Goal: Information Seeking & Learning: Learn about a topic

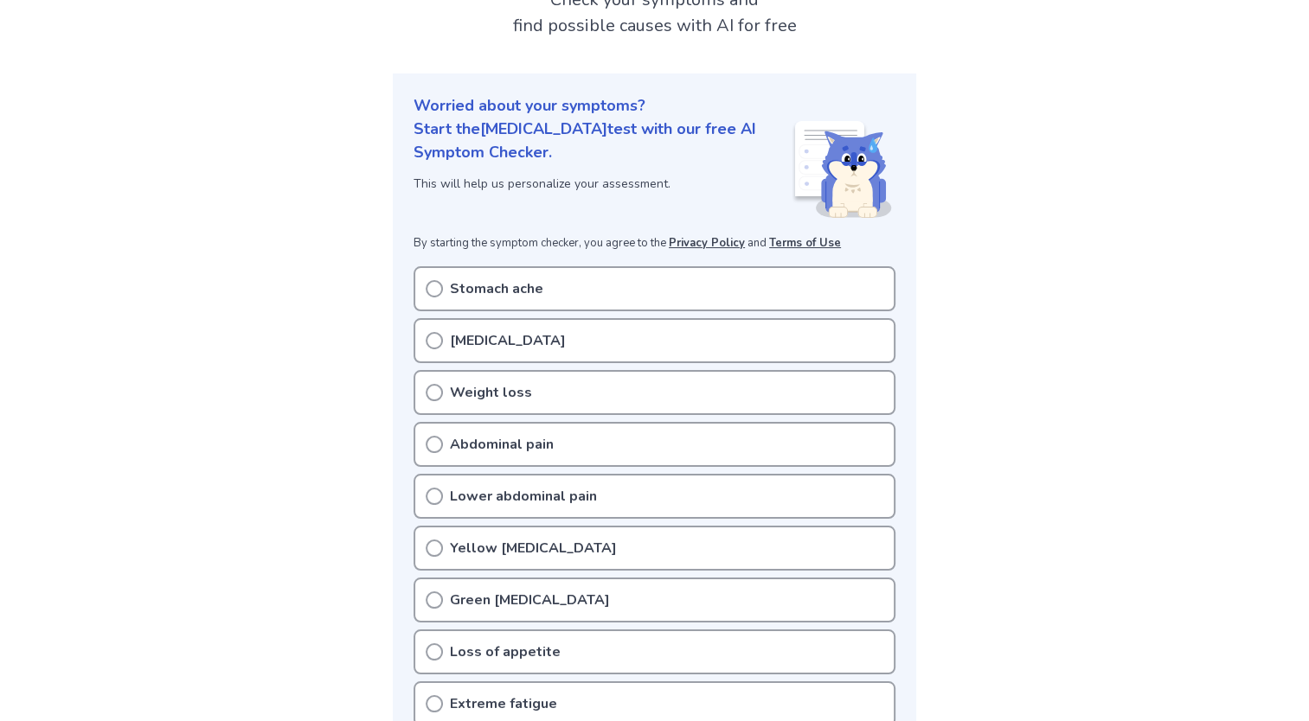
scroll to position [138, 0]
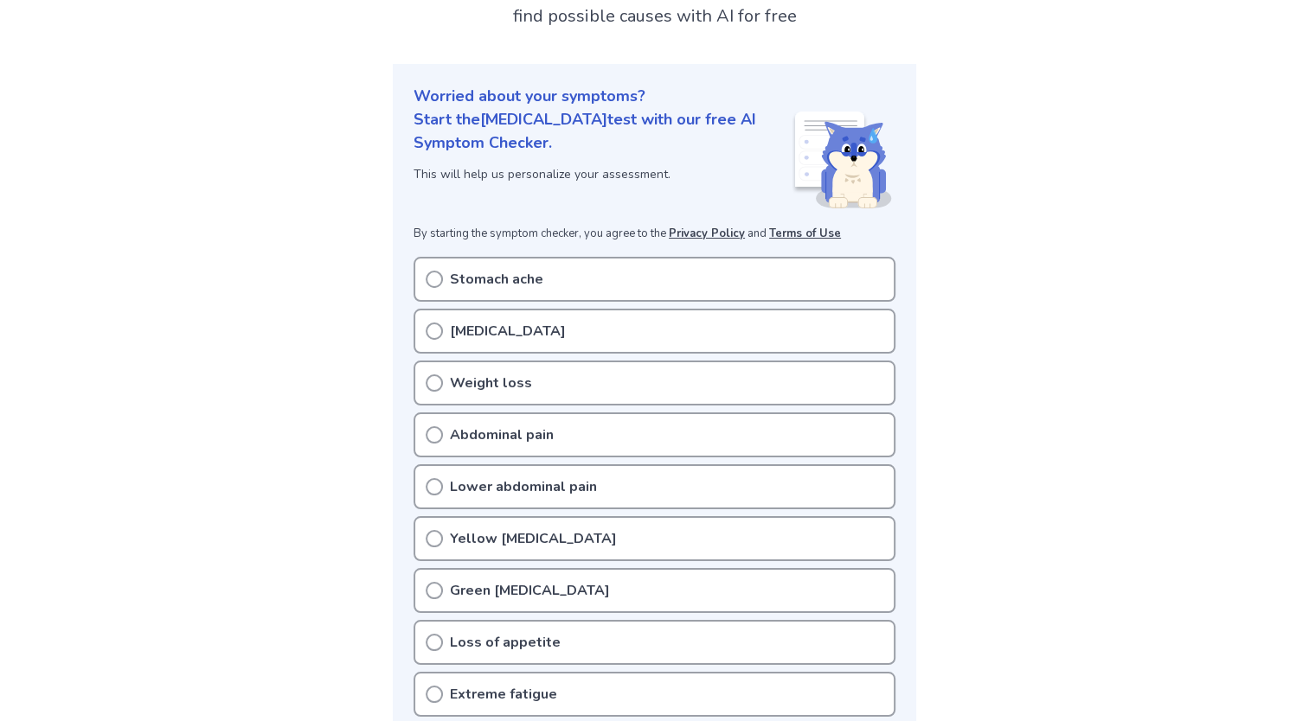
click at [441, 275] on circle at bounding box center [434, 280] width 16 height 16
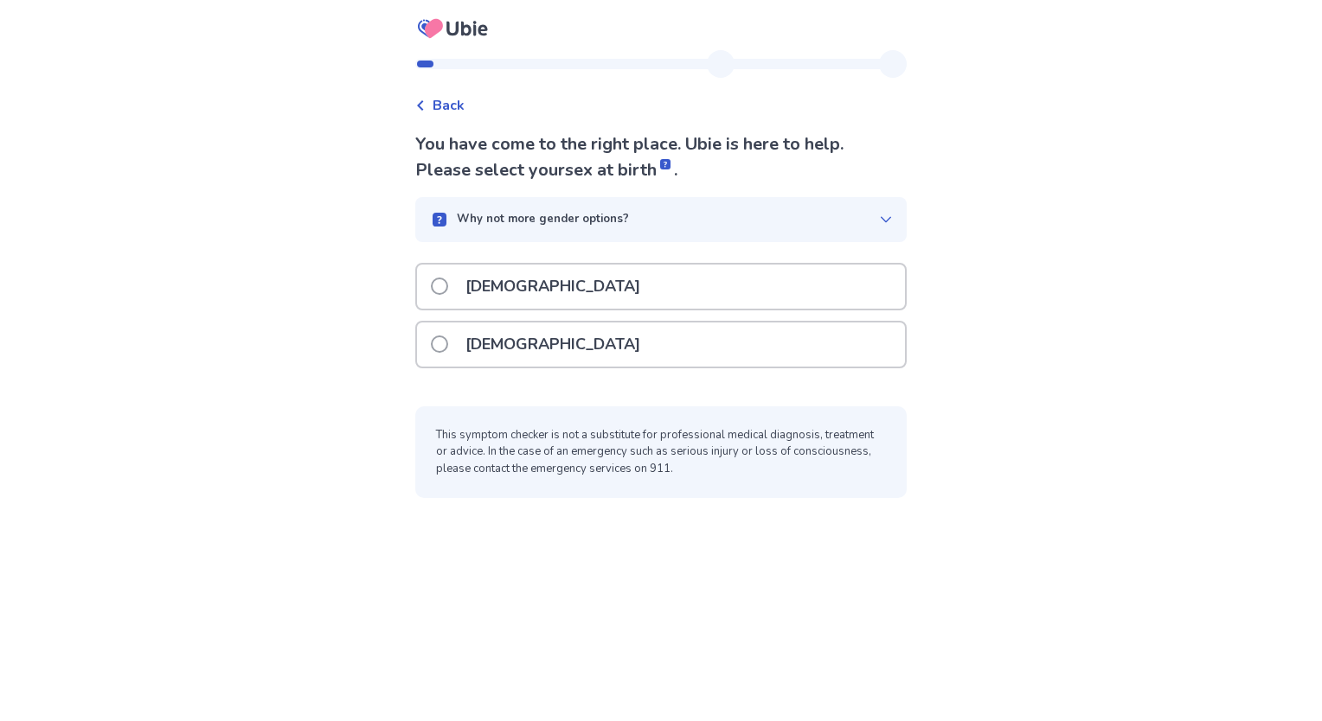
click at [442, 343] on span at bounding box center [439, 344] width 17 height 17
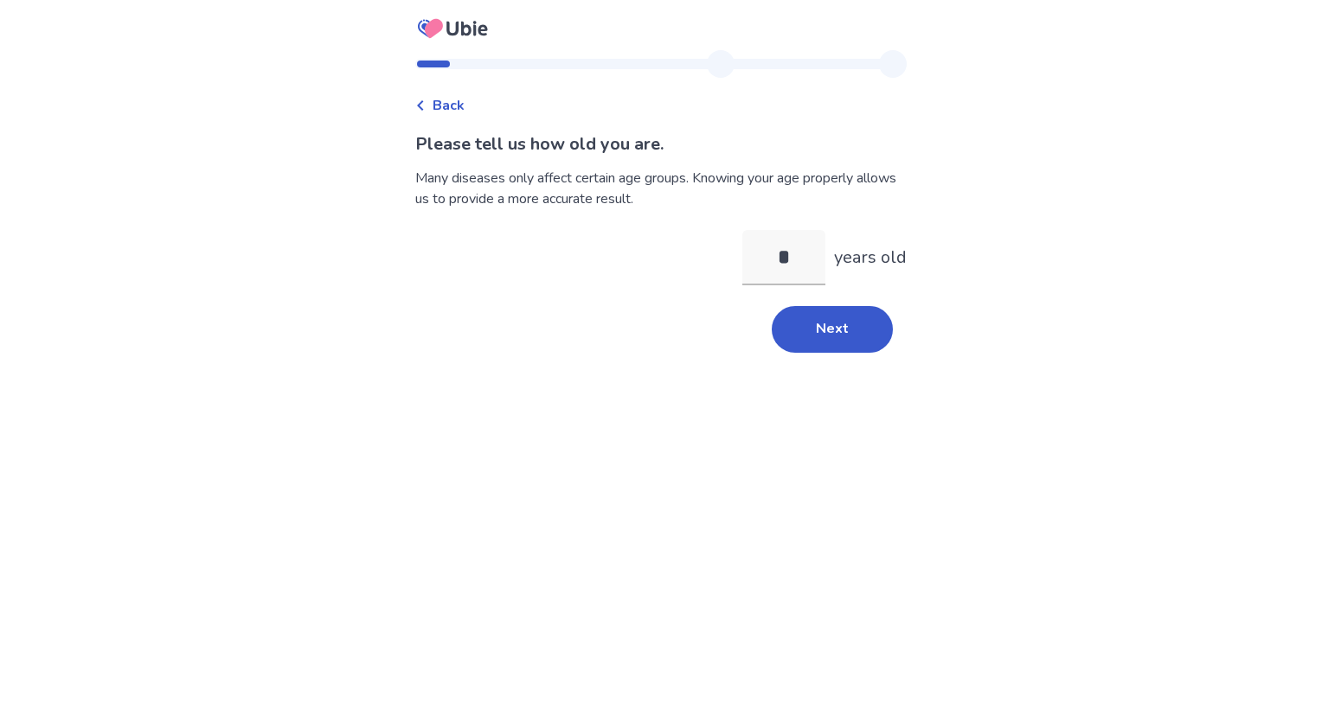
type input "**"
click at [833, 350] on button "Next" at bounding box center [832, 329] width 121 height 47
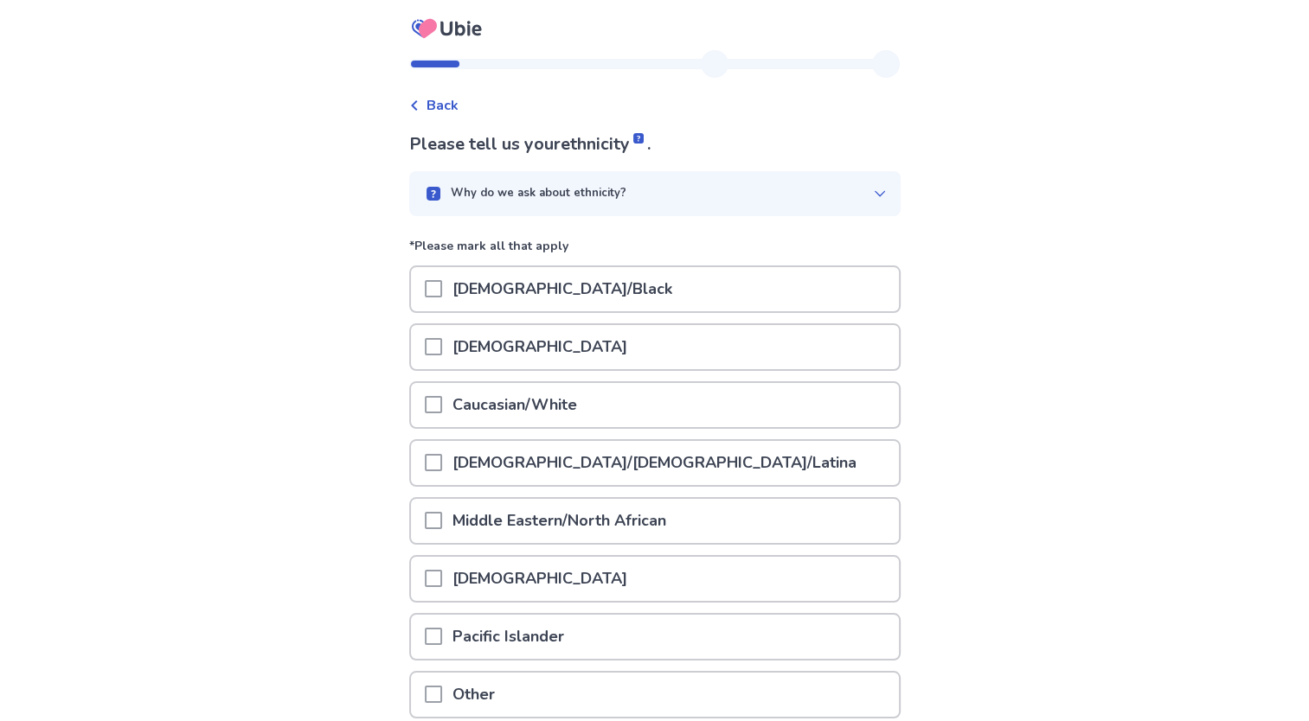
click at [442, 401] on span at bounding box center [433, 404] width 17 height 17
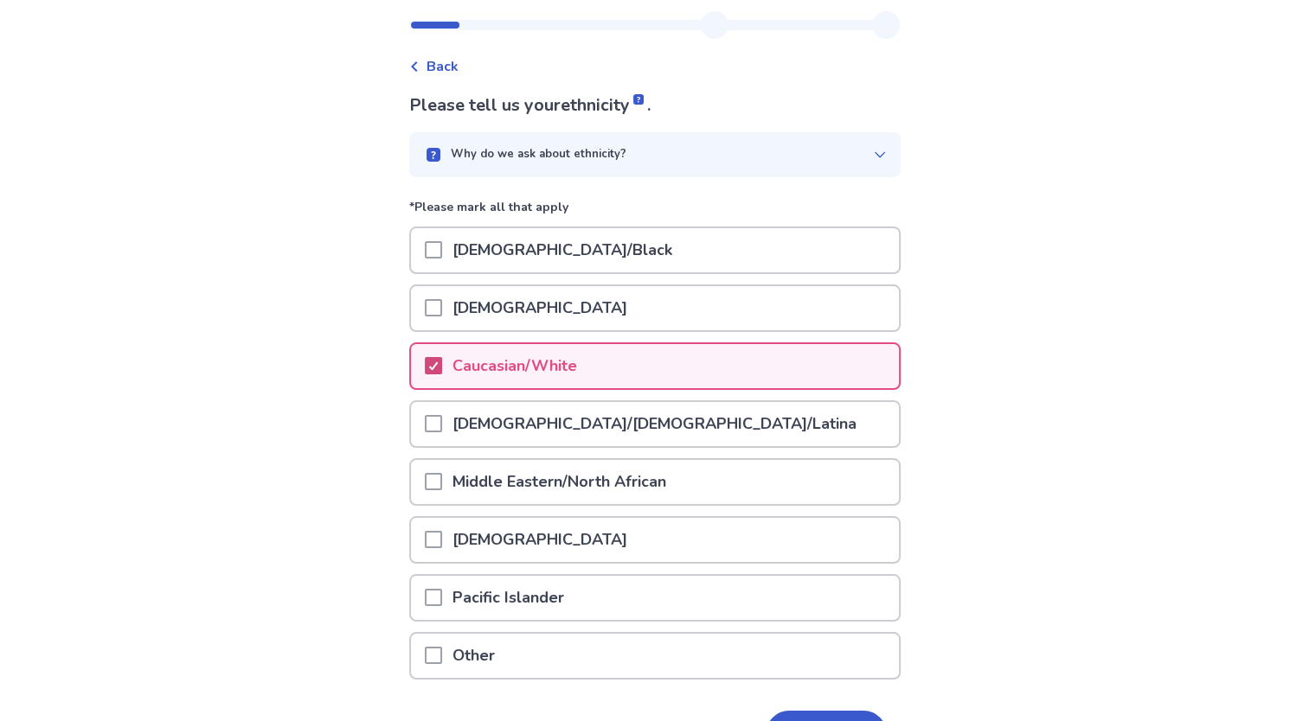
scroll to position [150, 0]
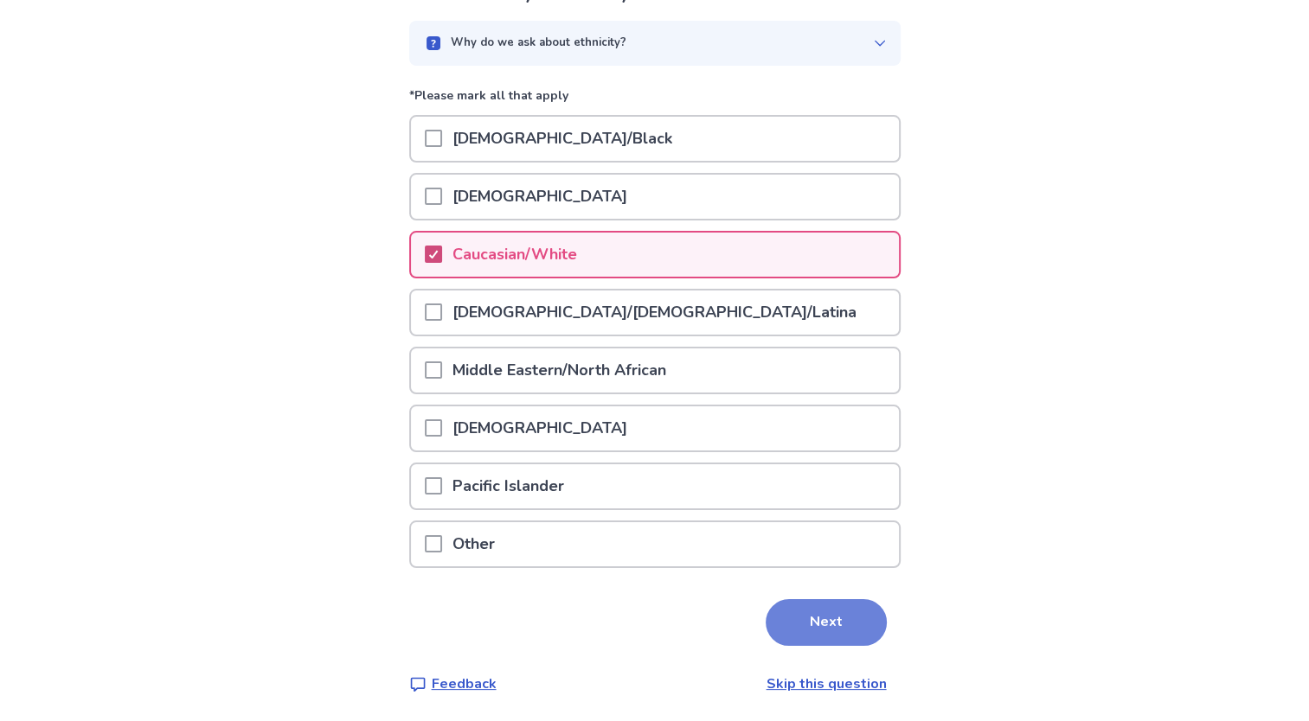
click at [815, 621] on button "Next" at bounding box center [825, 622] width 121 height 47
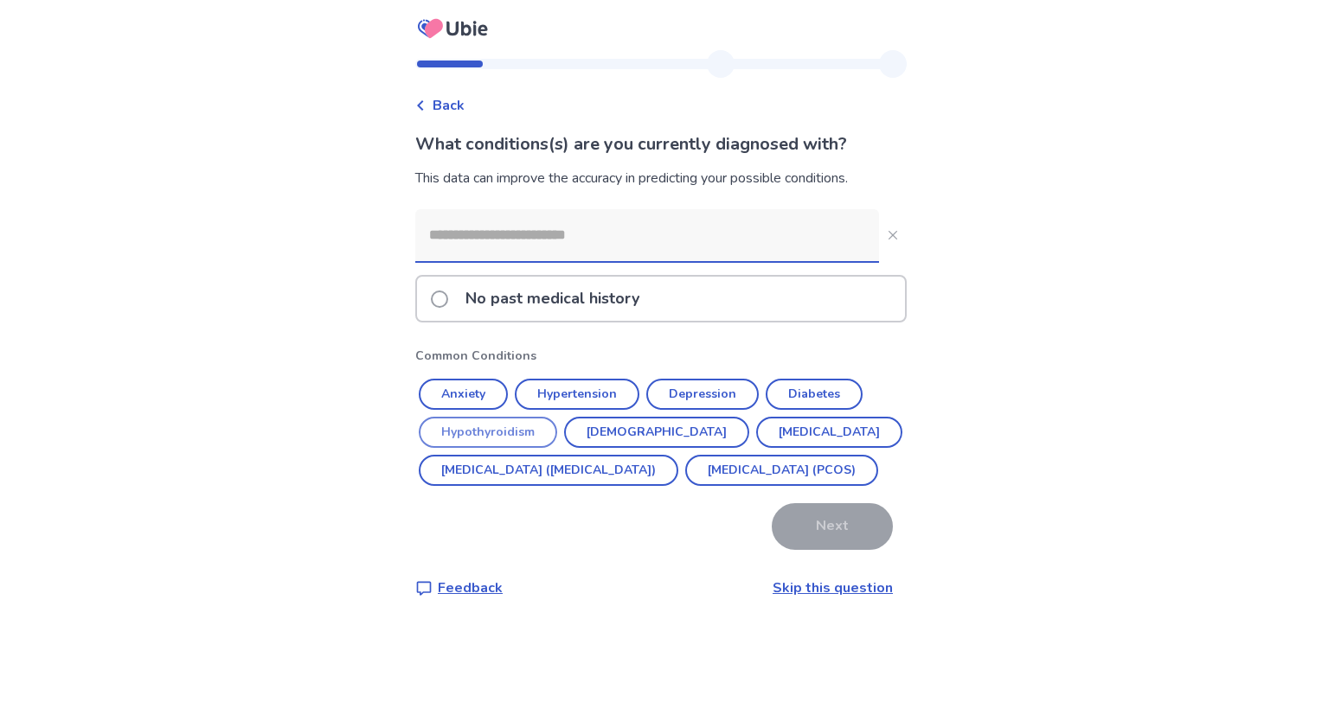
click at [502, 438] on button "Hypothyroidism" at bounding box center [488, 432] width 138 height 31
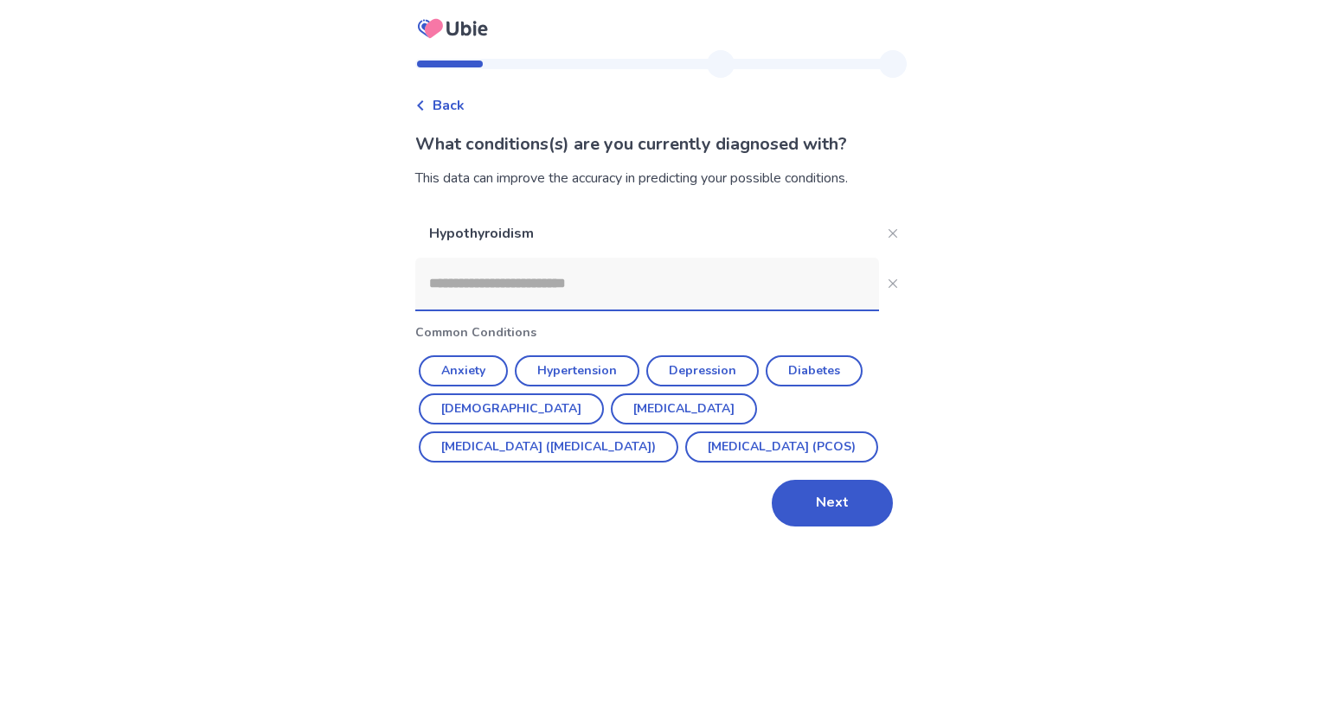
click at [510, 282] on input at bounding box center [647, 284] width 464 height 52
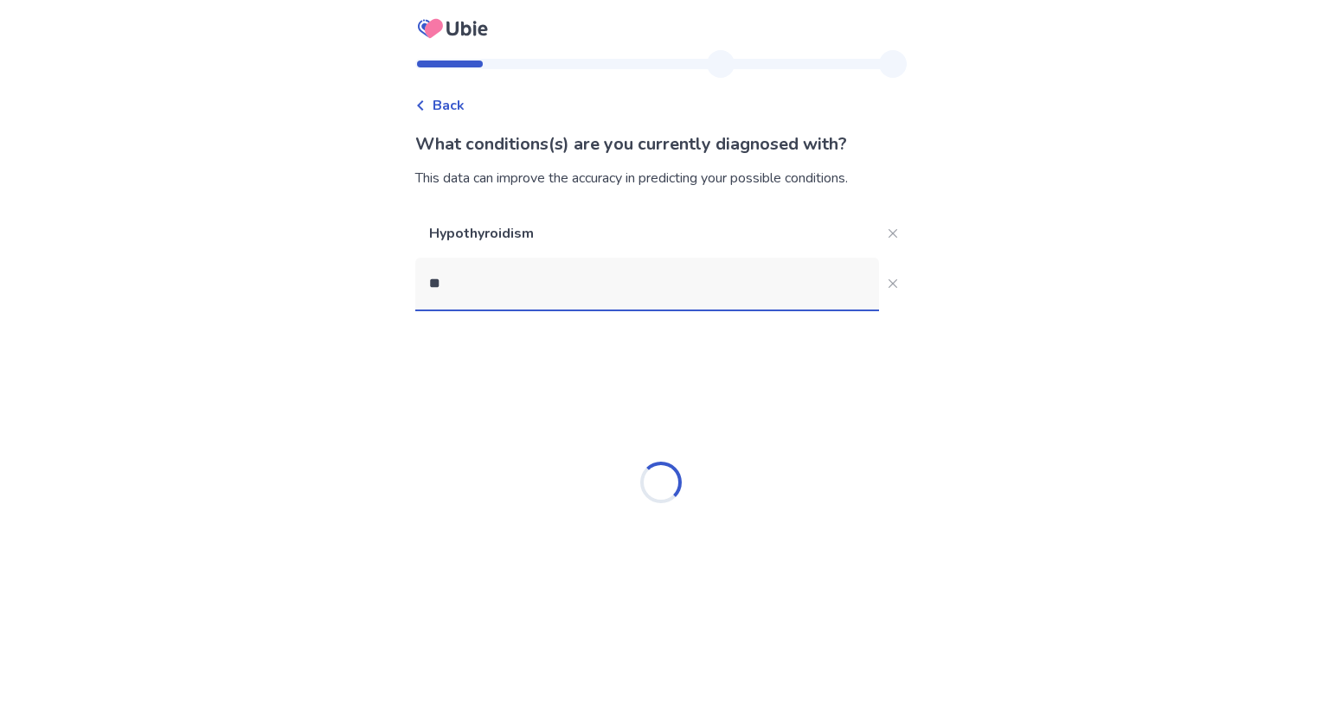
type input "*"
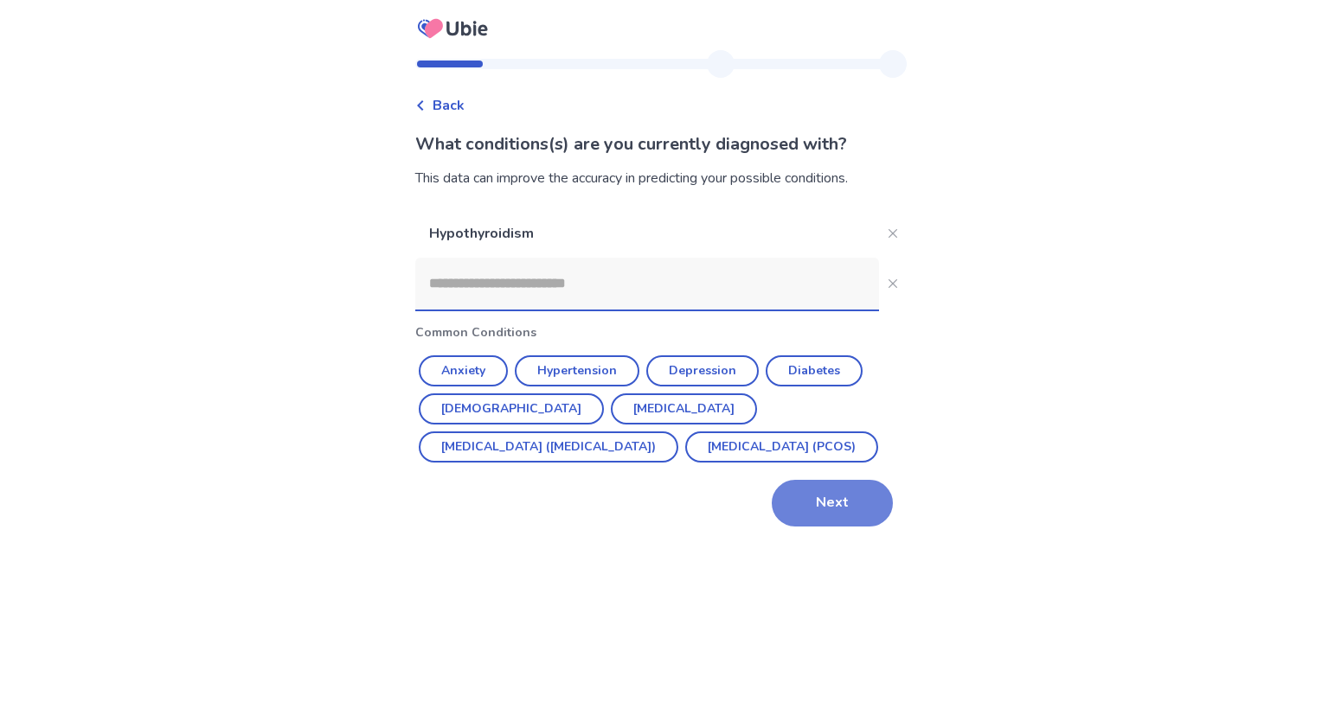
click at [826, 505] on button "Next" at bounding box center [832, 503] width 121 height 47
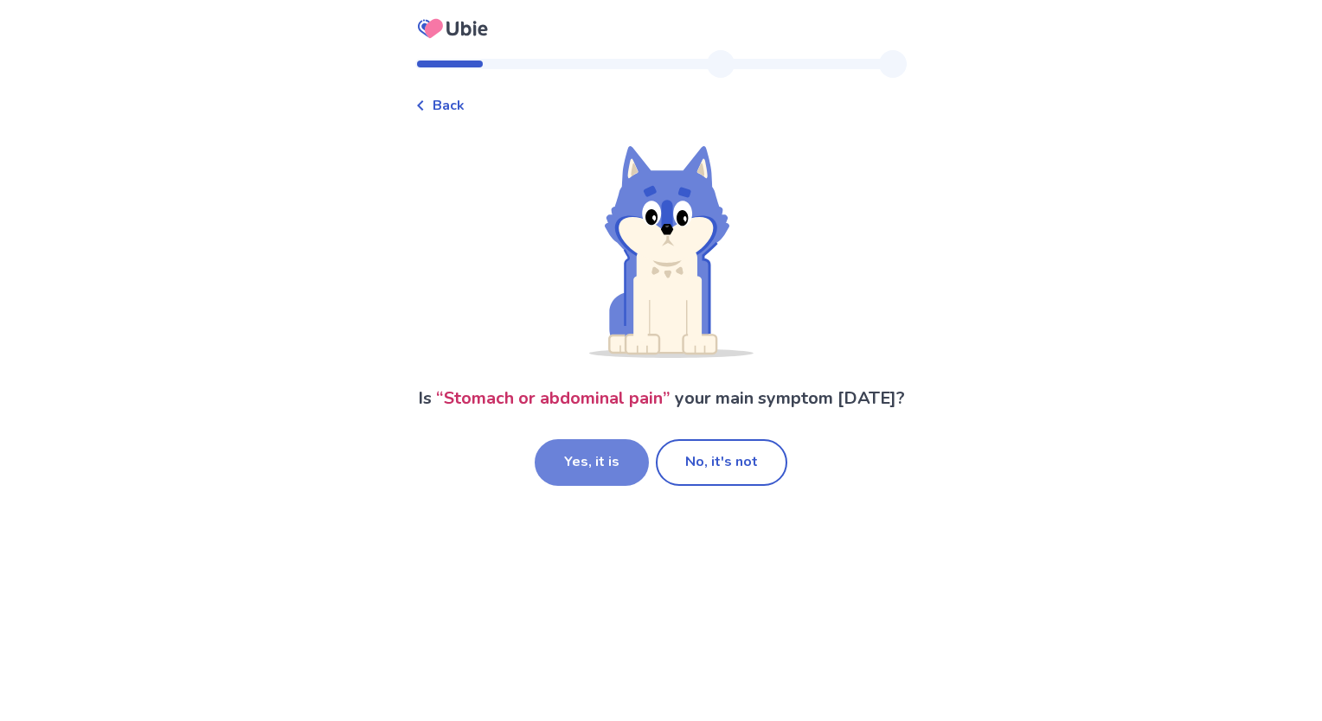
click at [600, 479] on button "Yes, it is" at bounding box center [592, 462] width 114 height 47
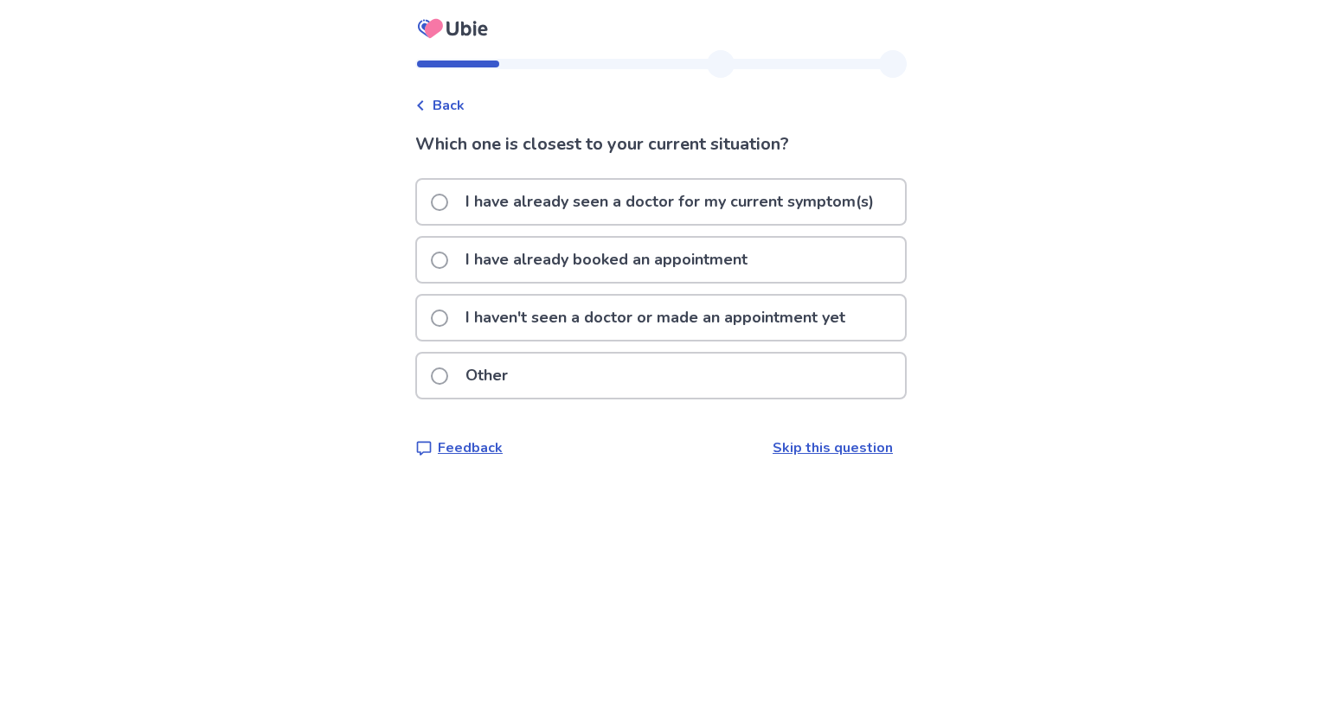
click at [446, 317] on span at bounding box center [439, 318] width 17 height 17
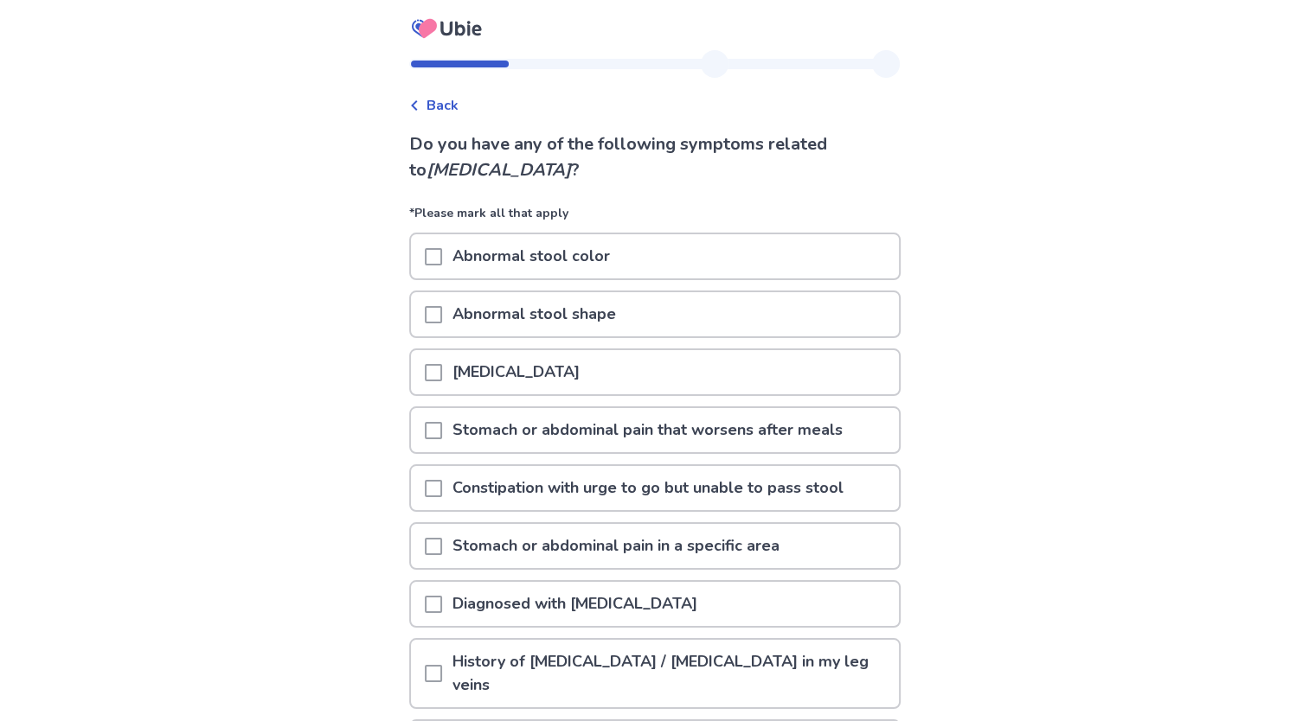
click at [437, 480] on span at bounding box center [433, 488] width 17 height 17
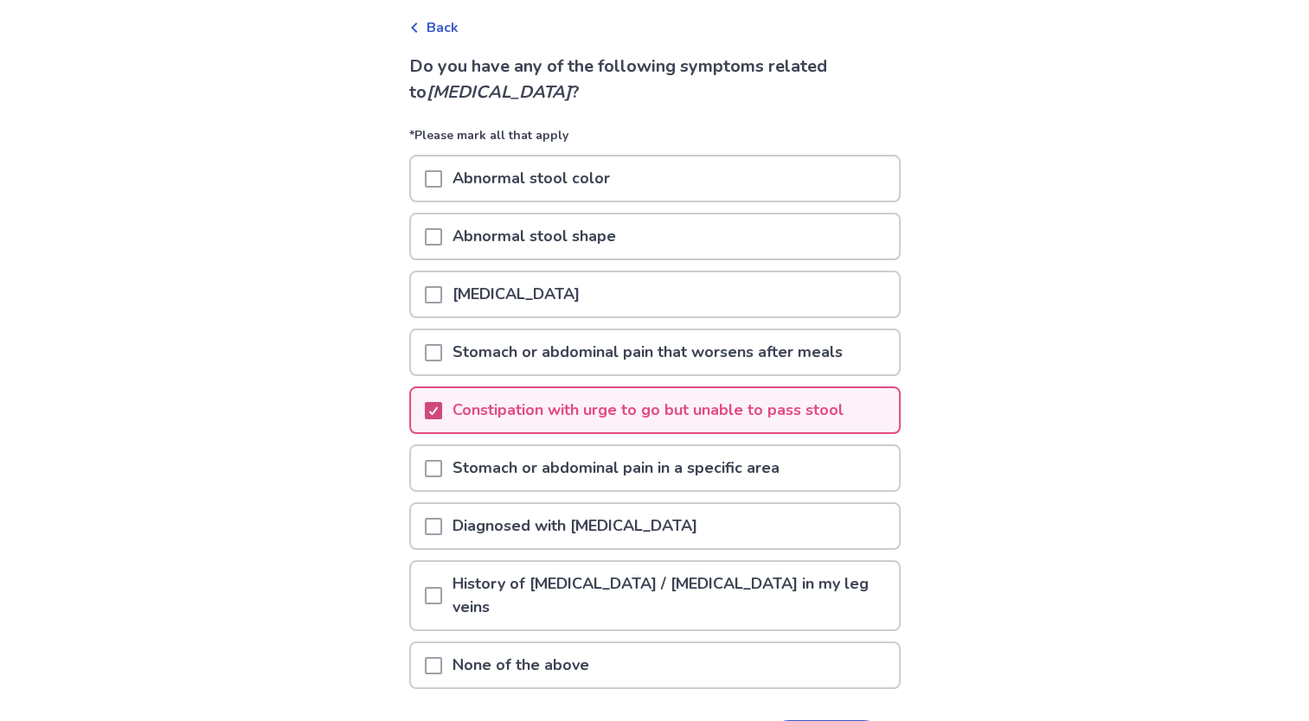
scroll to position [72, 0]
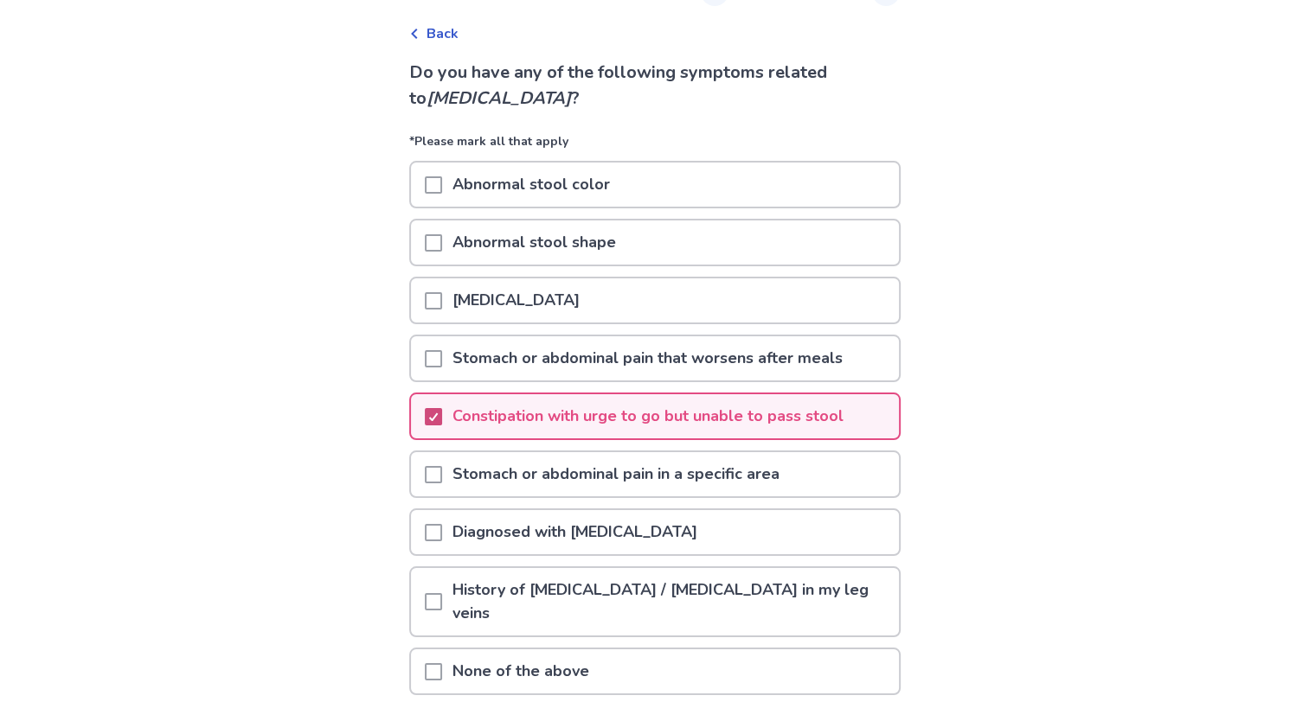
click at [442, 240] on span at bounding box center [433, 242] width 17 height 17
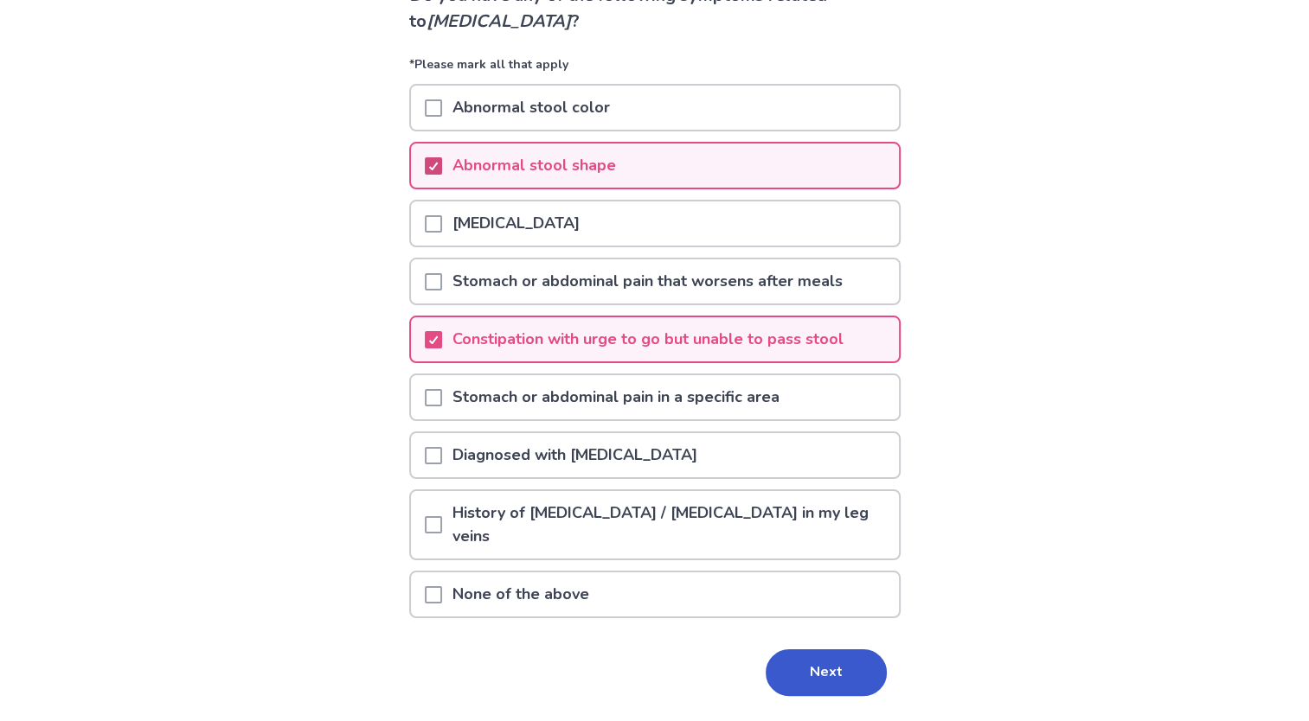
scroll to position [200, 0]
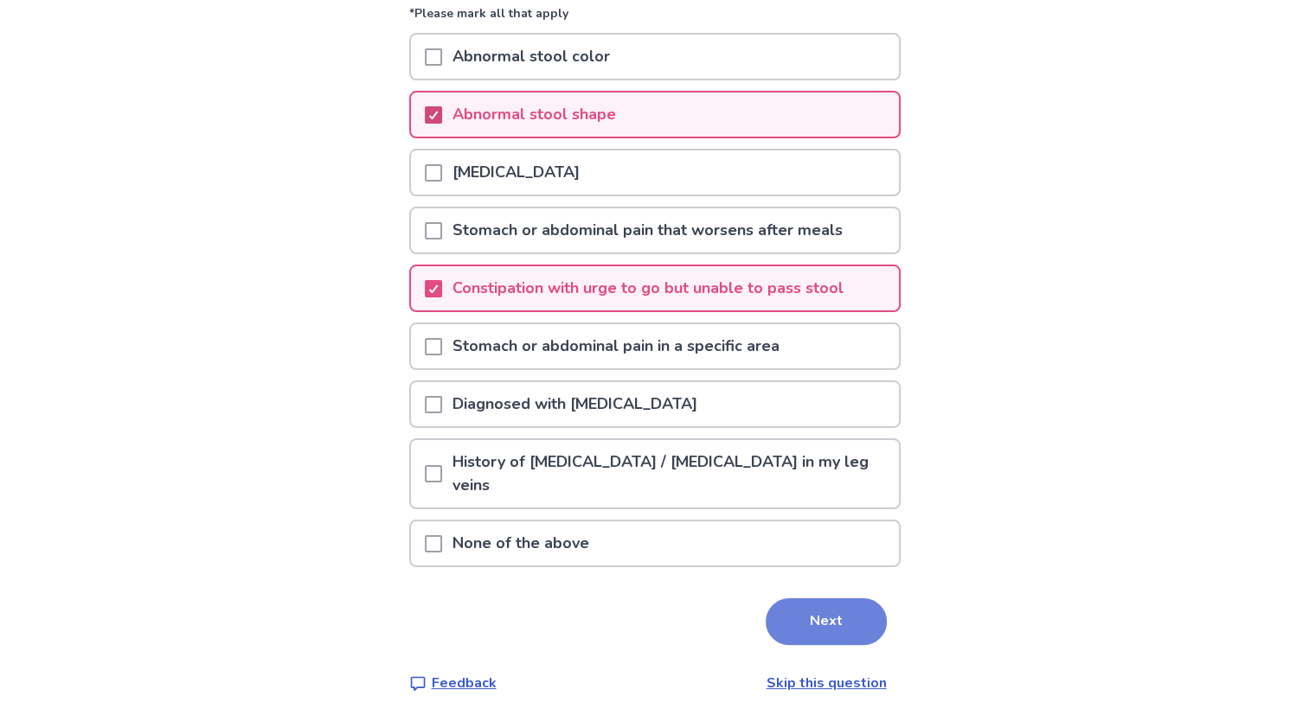
click at [820, 616] on button "Next" at bounding box center [825, 622] width 121 height 47
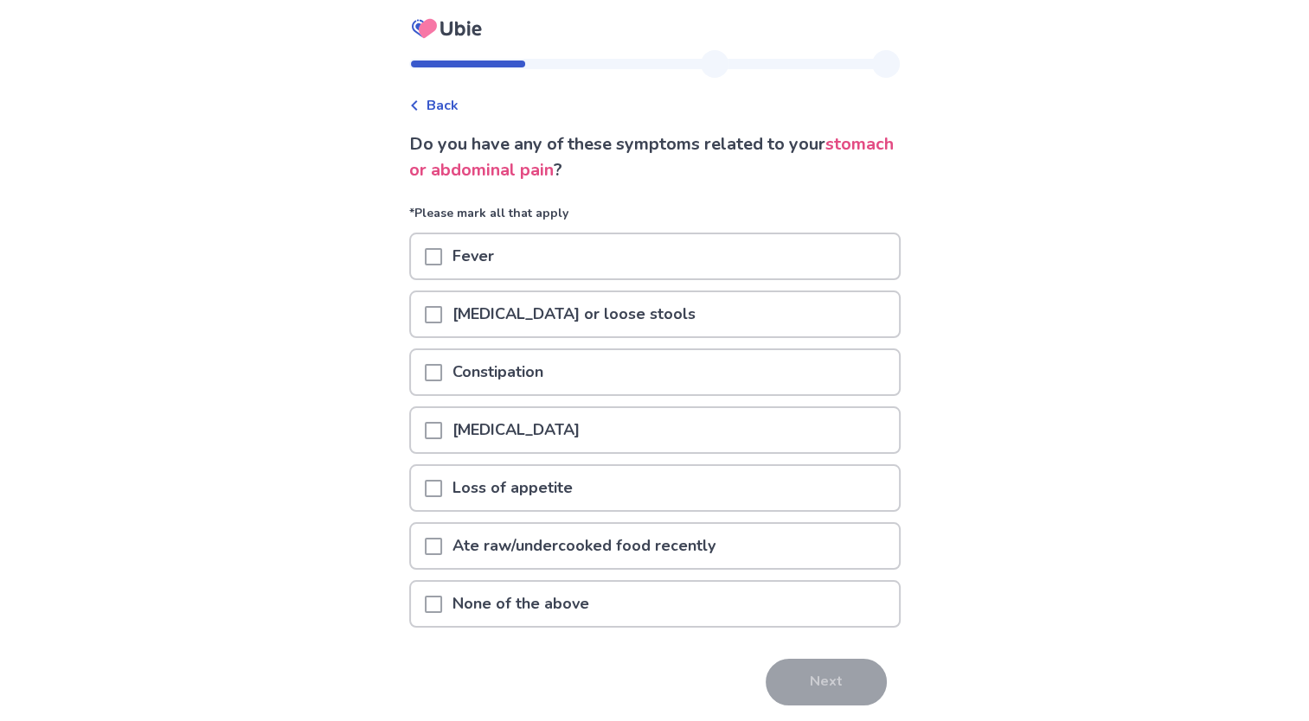
click at [442, 246] on div at bounding box center [433, 256] width 17 height 44
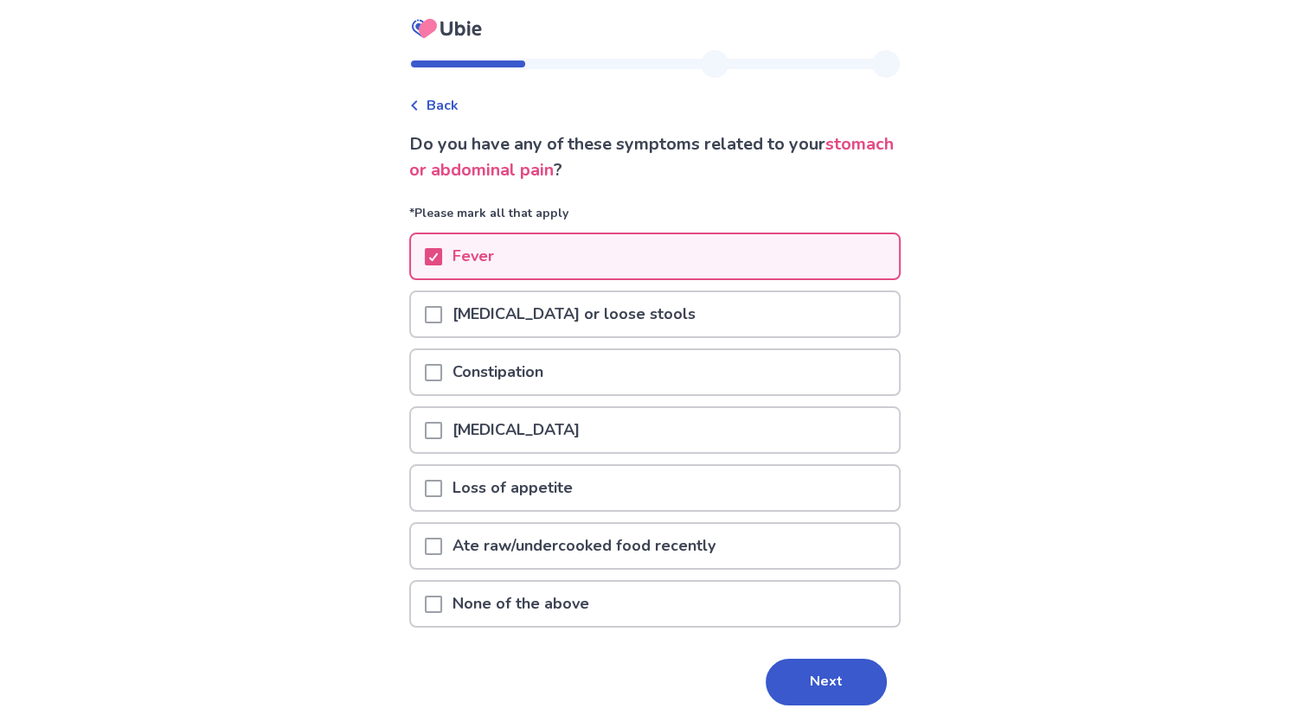
click at [440, 304] on div at bounding box center [433, 314] width 17 height 44
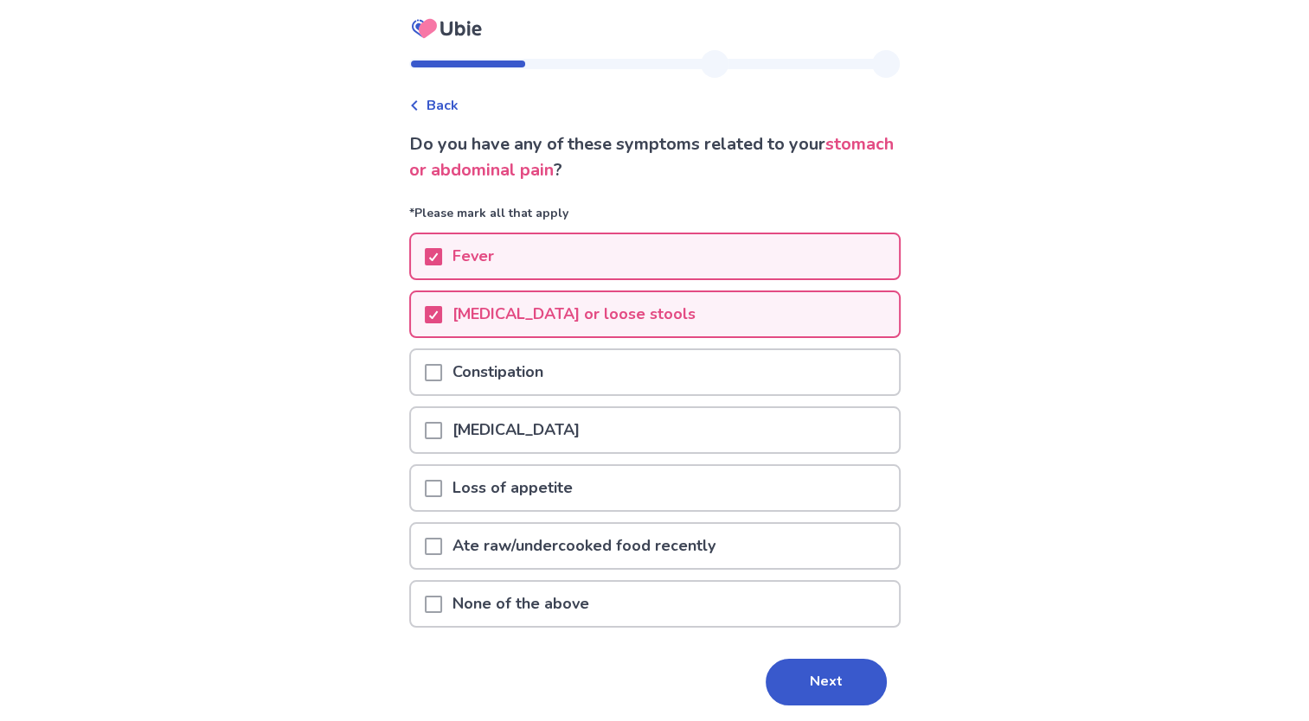
click at [442, 355] on div at bounding box center [433, 372] width 17 height 44
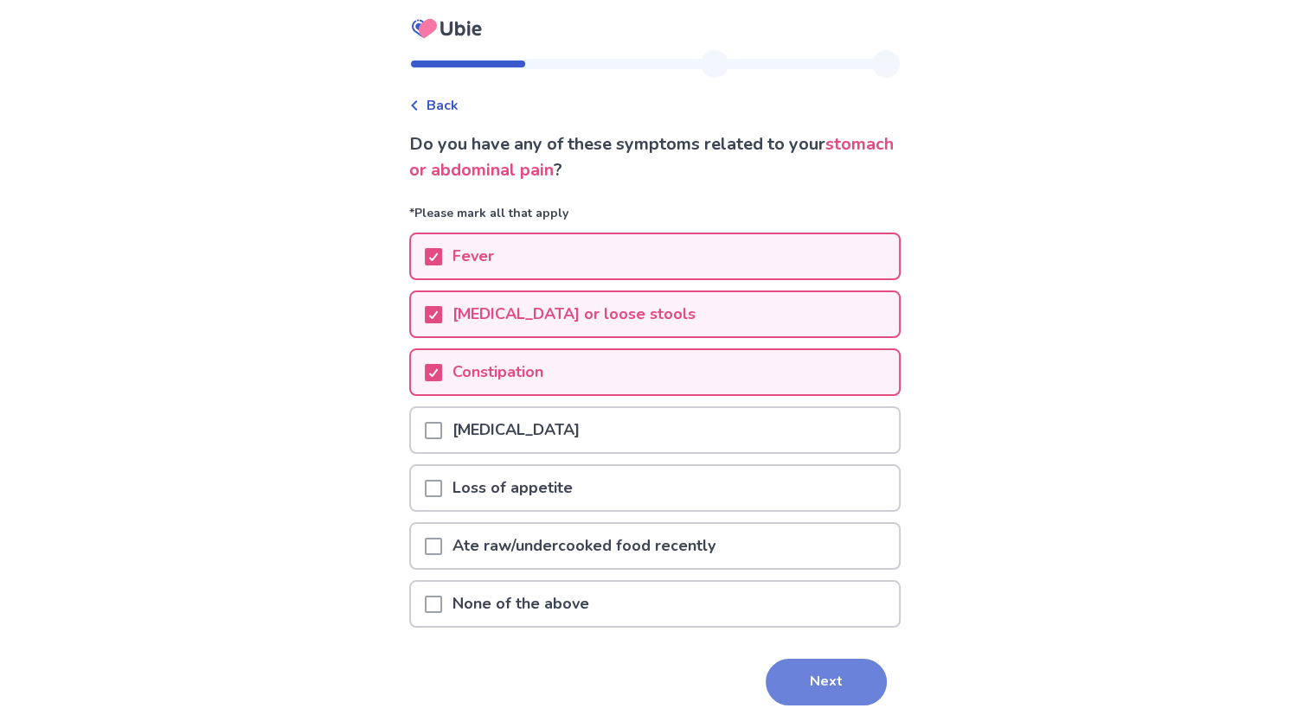
click at [835, 680] on button "Next" at bounding box center [825, 682] width 121 height 47
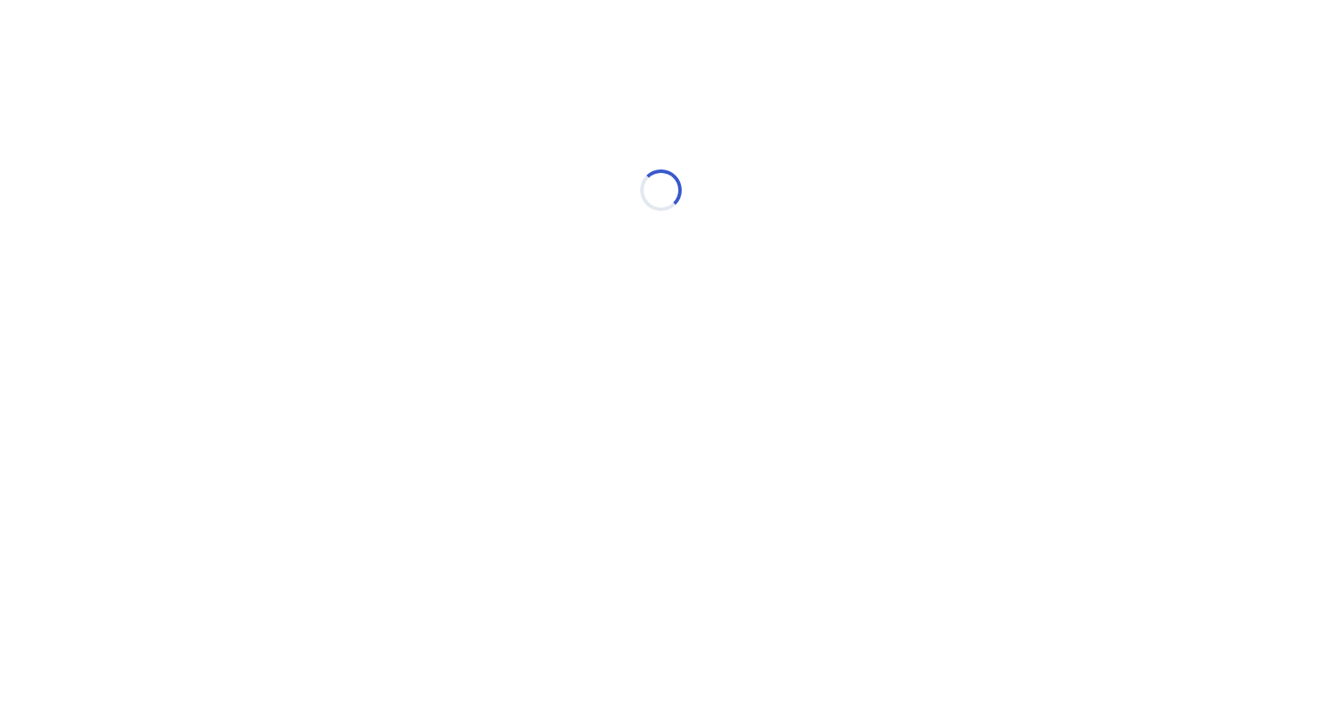
select select "*"
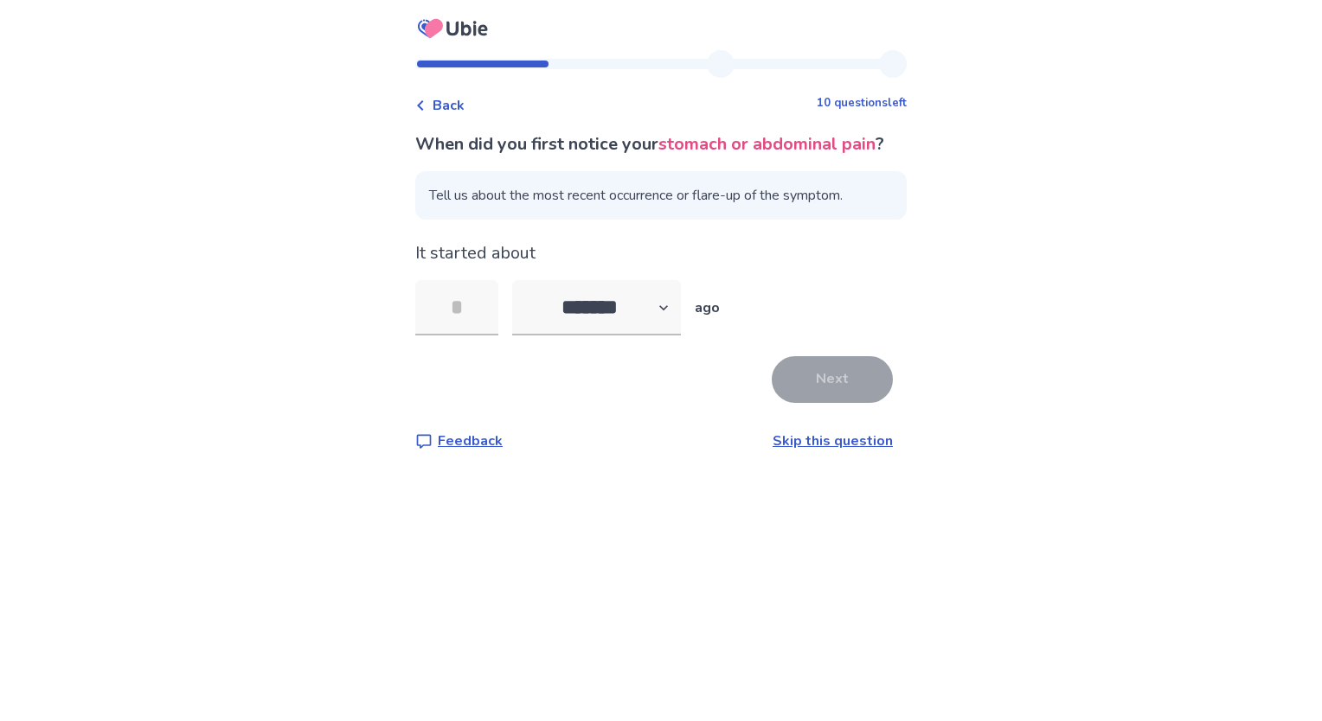
type input "*"
click at [825, 403] on button "Next" at bounding box center [832, 379] width 121 height 47
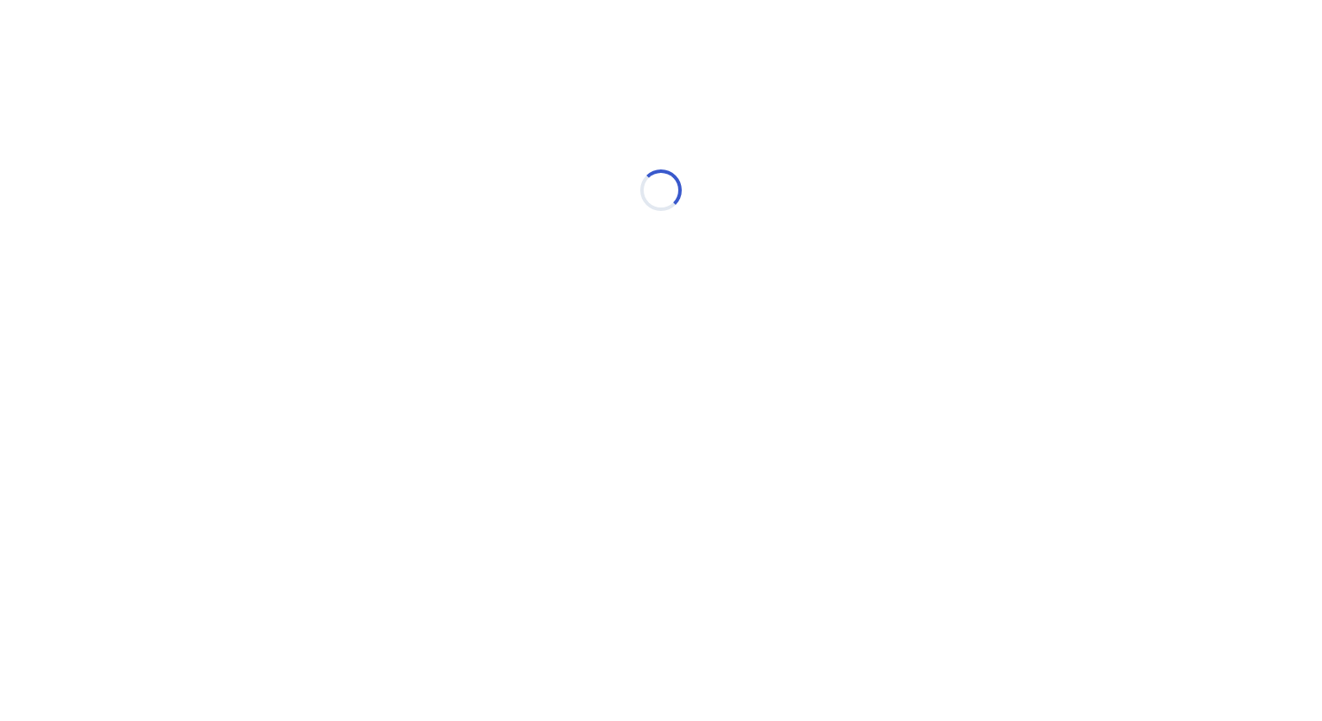
select select "*"
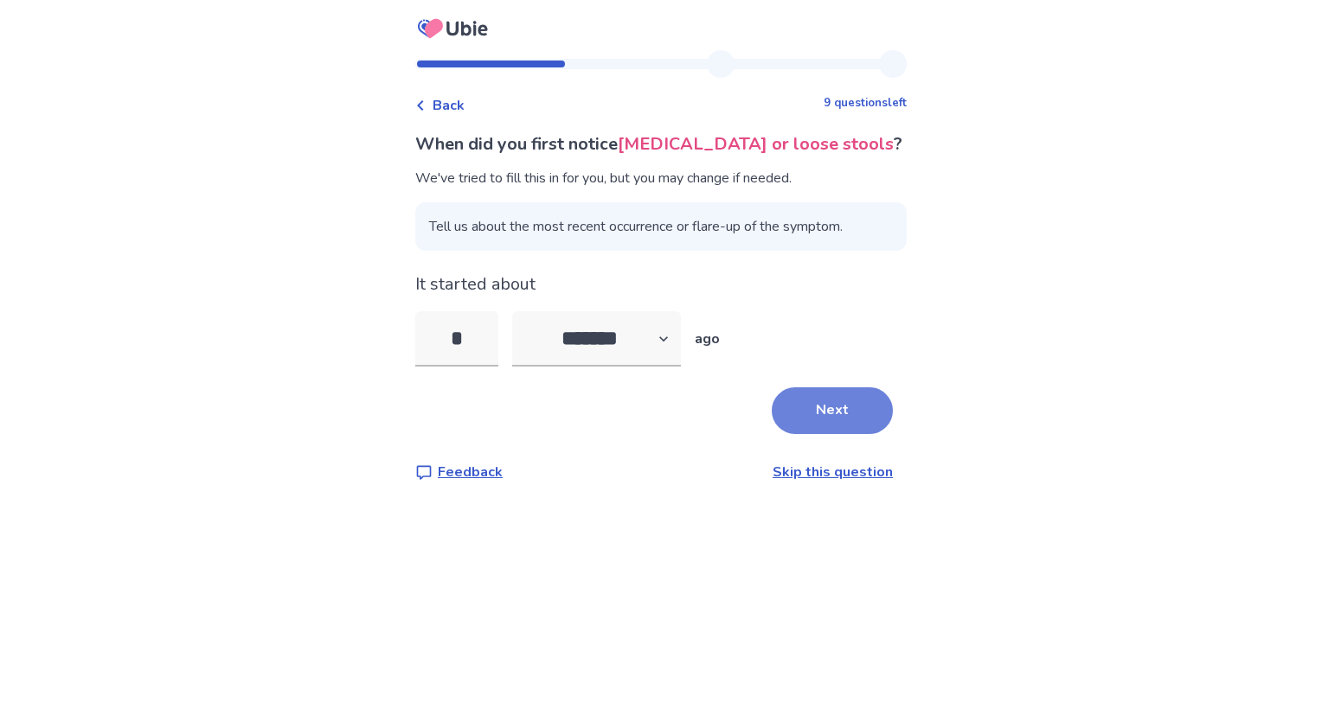
click at [830, 401] on button "Next" at bounding box center [832, 410] width 121 height 47
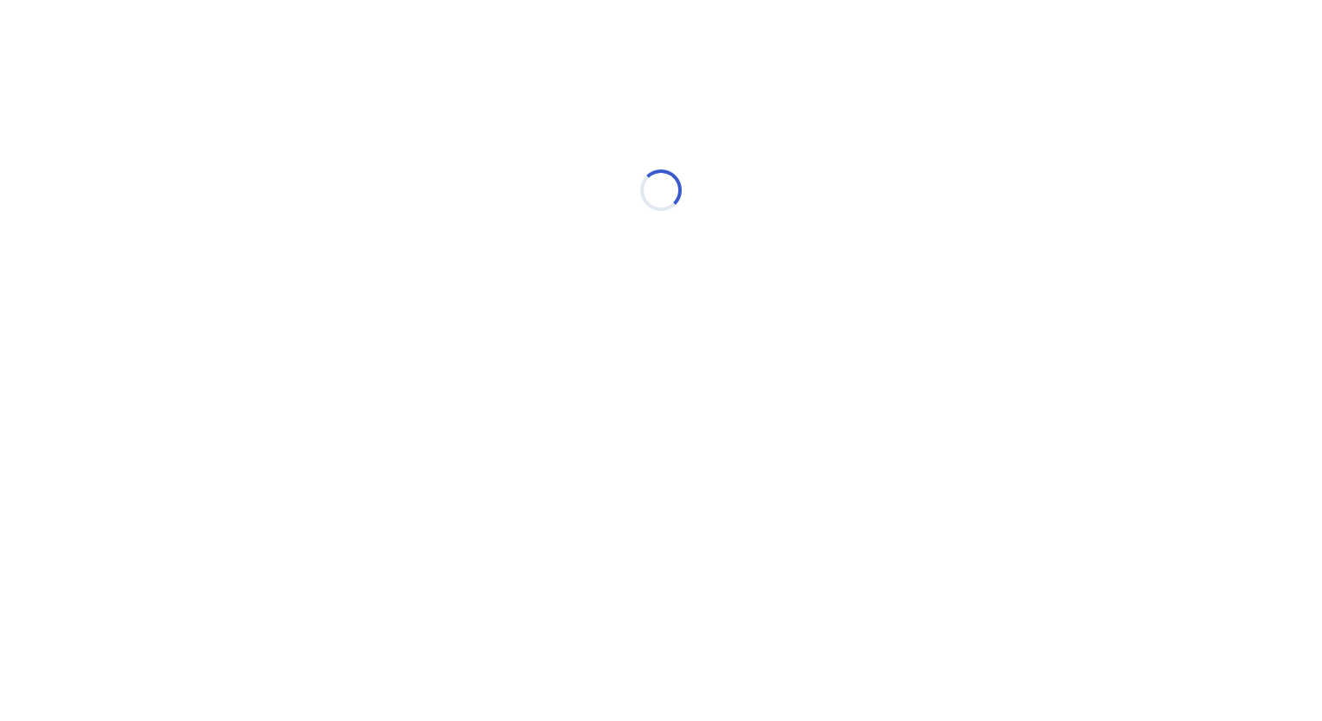
select select "*"
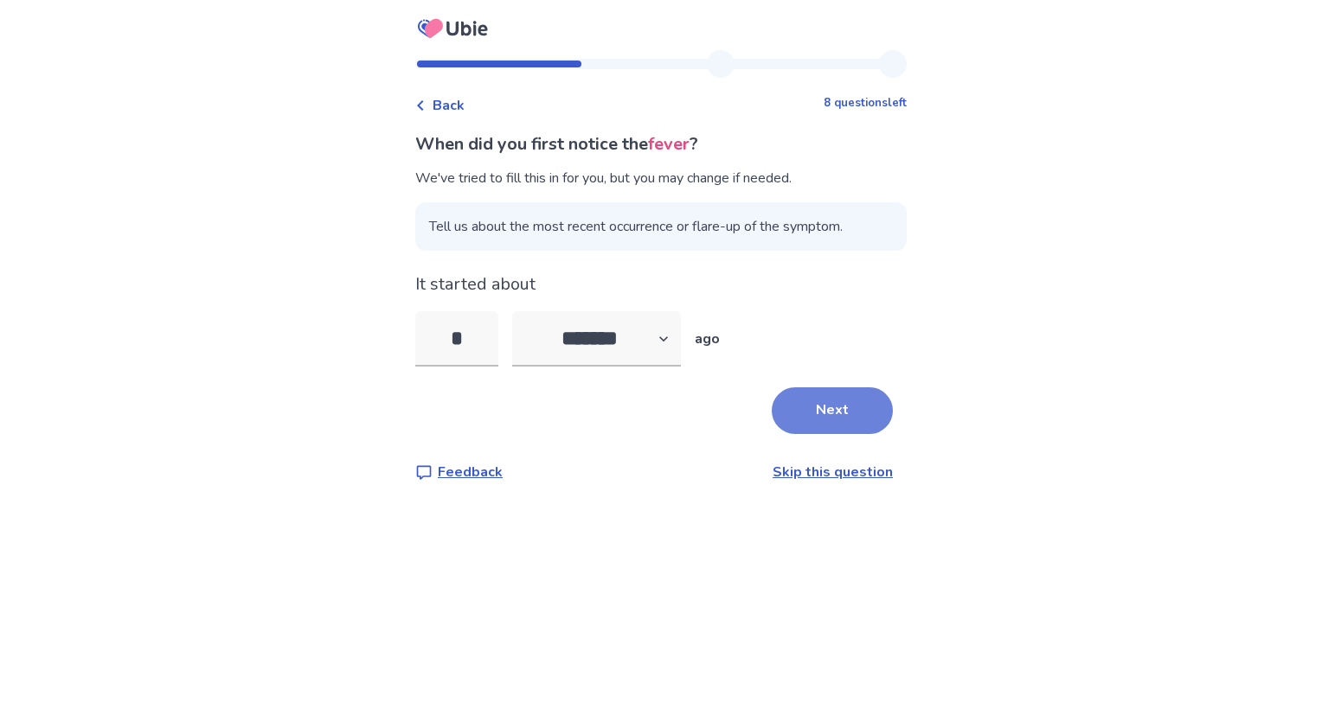
click at [830, 404] on button "Next" at bounding box center [832, 410] width 121 height 47
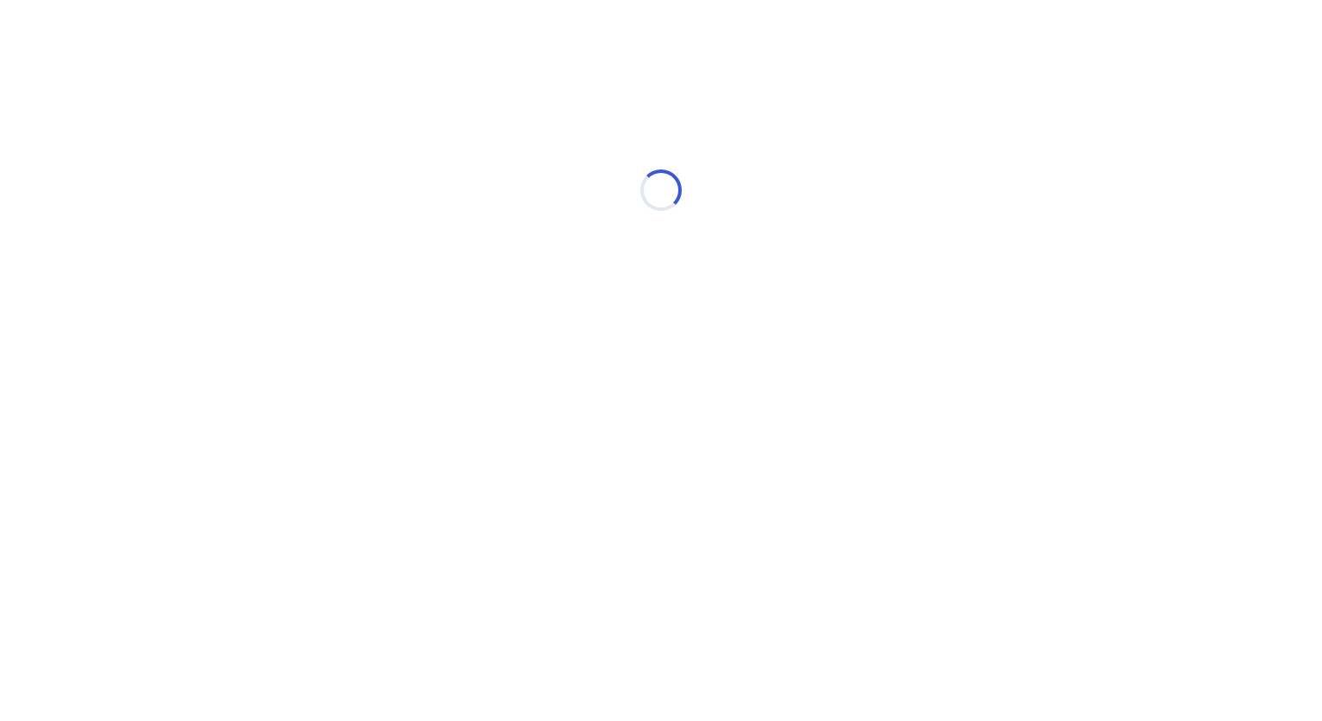
select select "*"
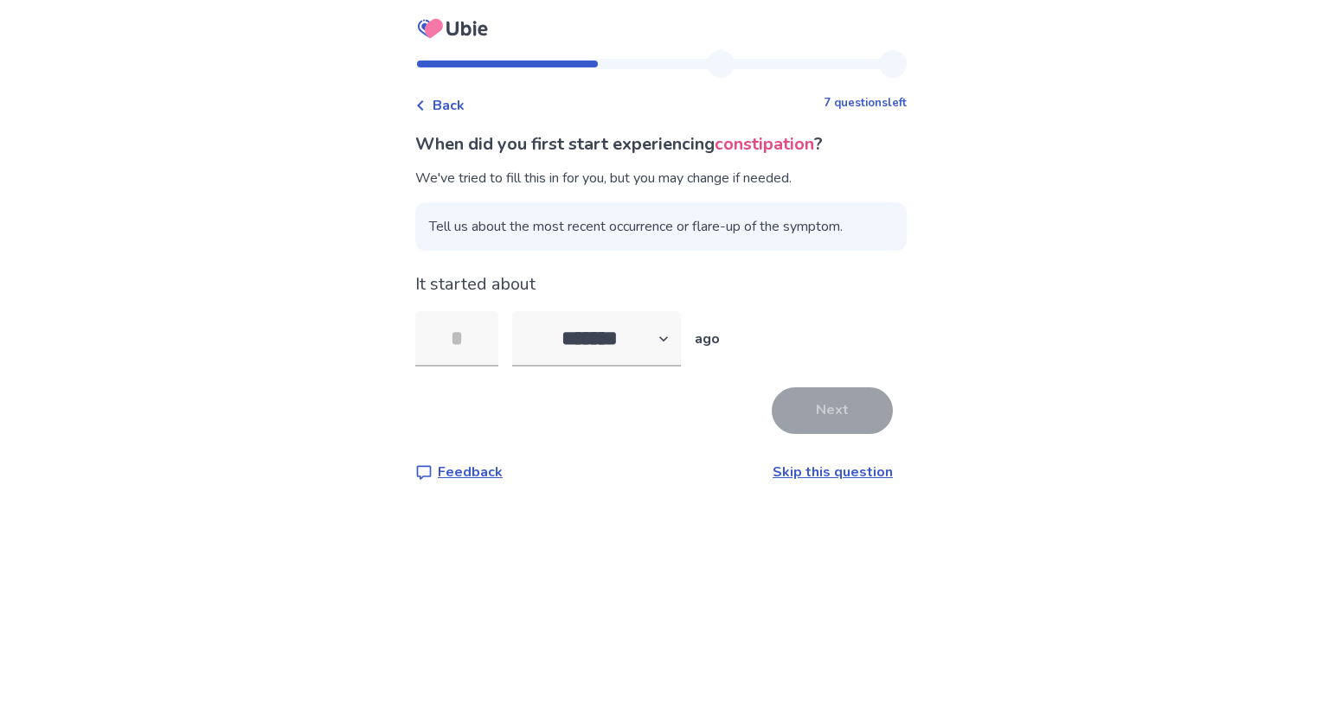
type input "*"
click at [477, 340] on input "*" at bounding box center [456, 338] width 83 height 55
click at [823, 401] on button "Next" at bounding box center [832, 410] width 121 height 47
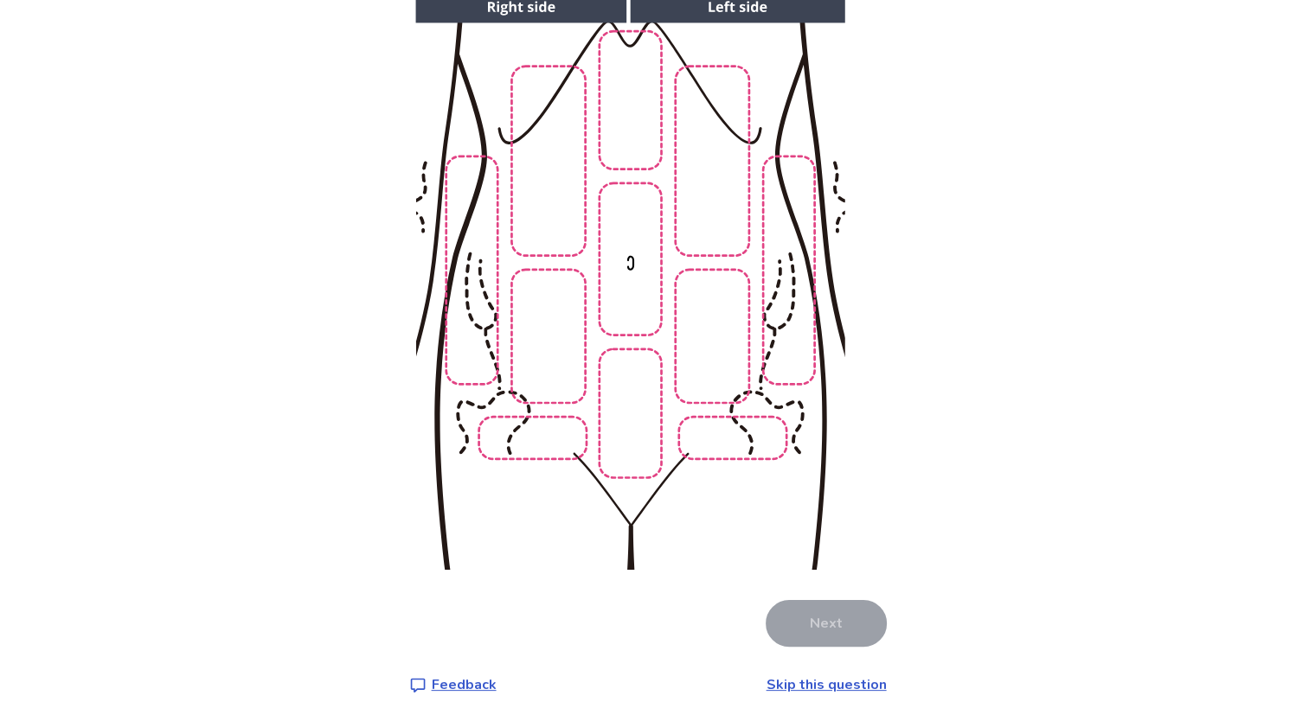
scroll to position [196, 0]
click at [560, 356] on img at bounding box center [630, 281] width 884 height 599
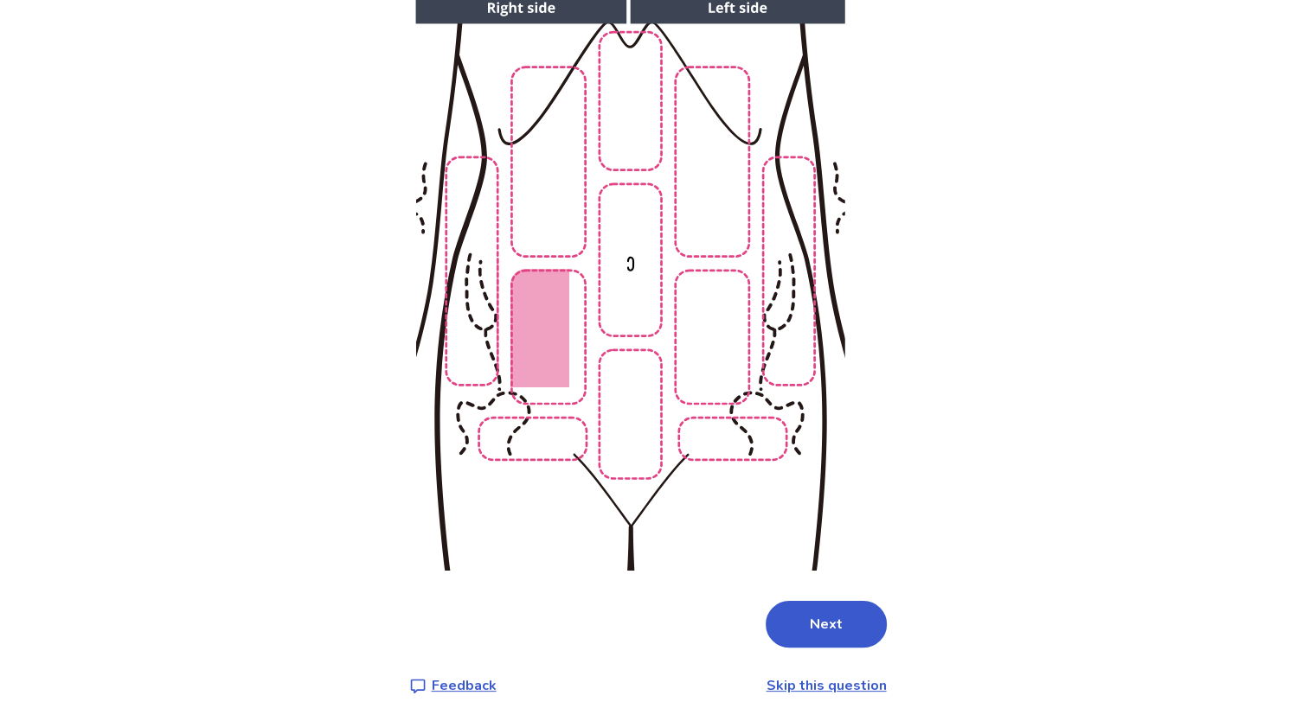
click at [631, 396] on img at bounding box center [630, 281] width 884 height 599
click at [720, 331] on img at bounding box center [630, 281] width 884 height 599
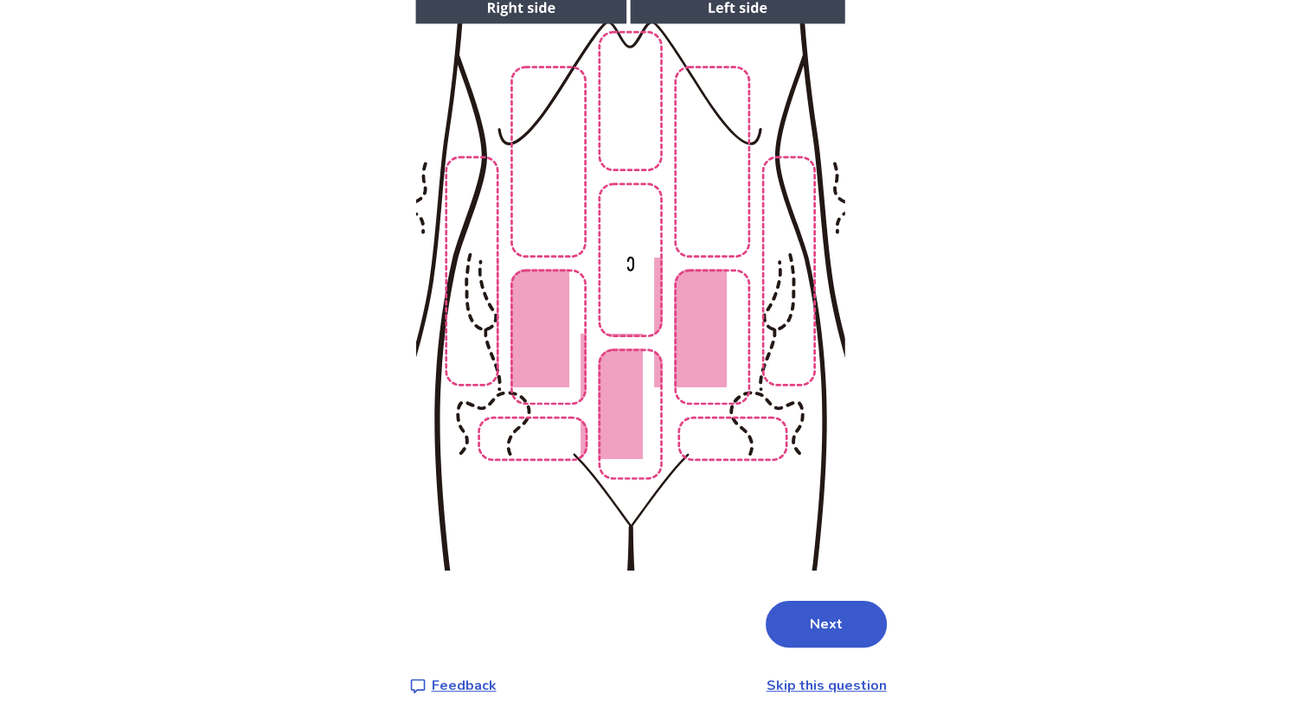
click at [638, 282] on img at bounding box center [630, 281] width 884 height 599
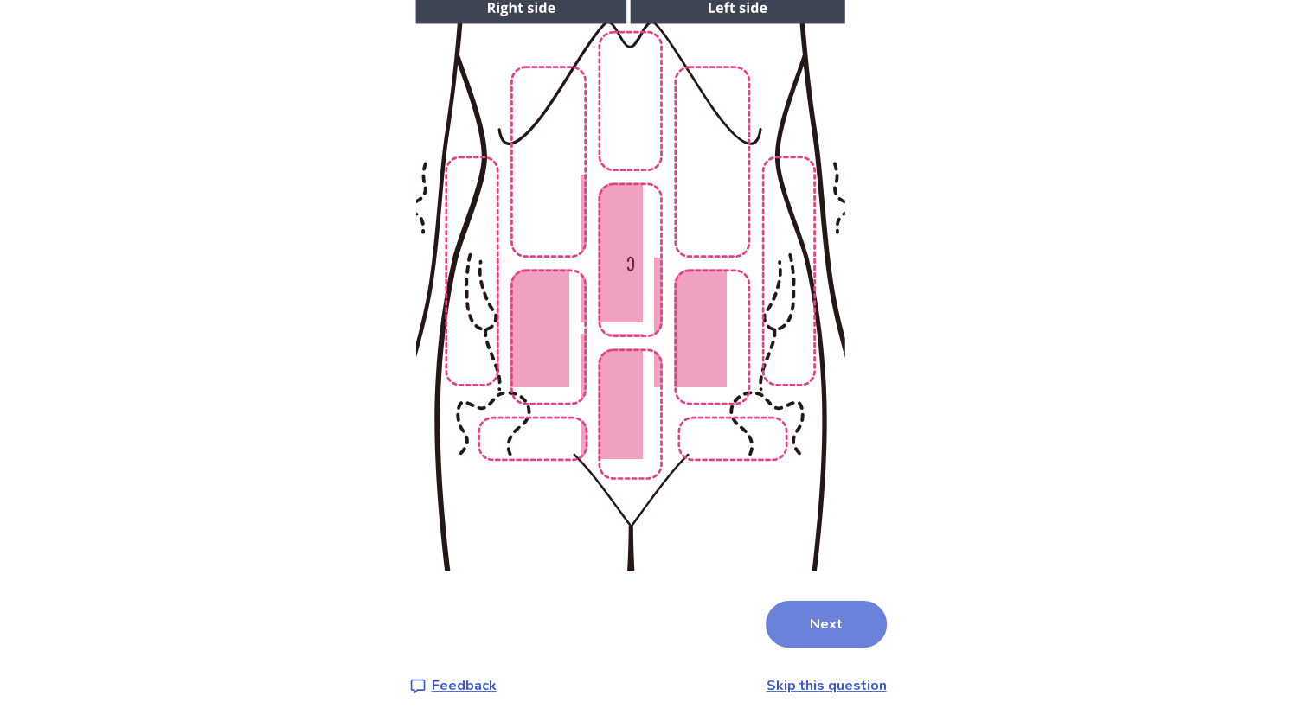
click at [835, 630] on button "Next" at bounding box center [825, 624] width 121 height 47
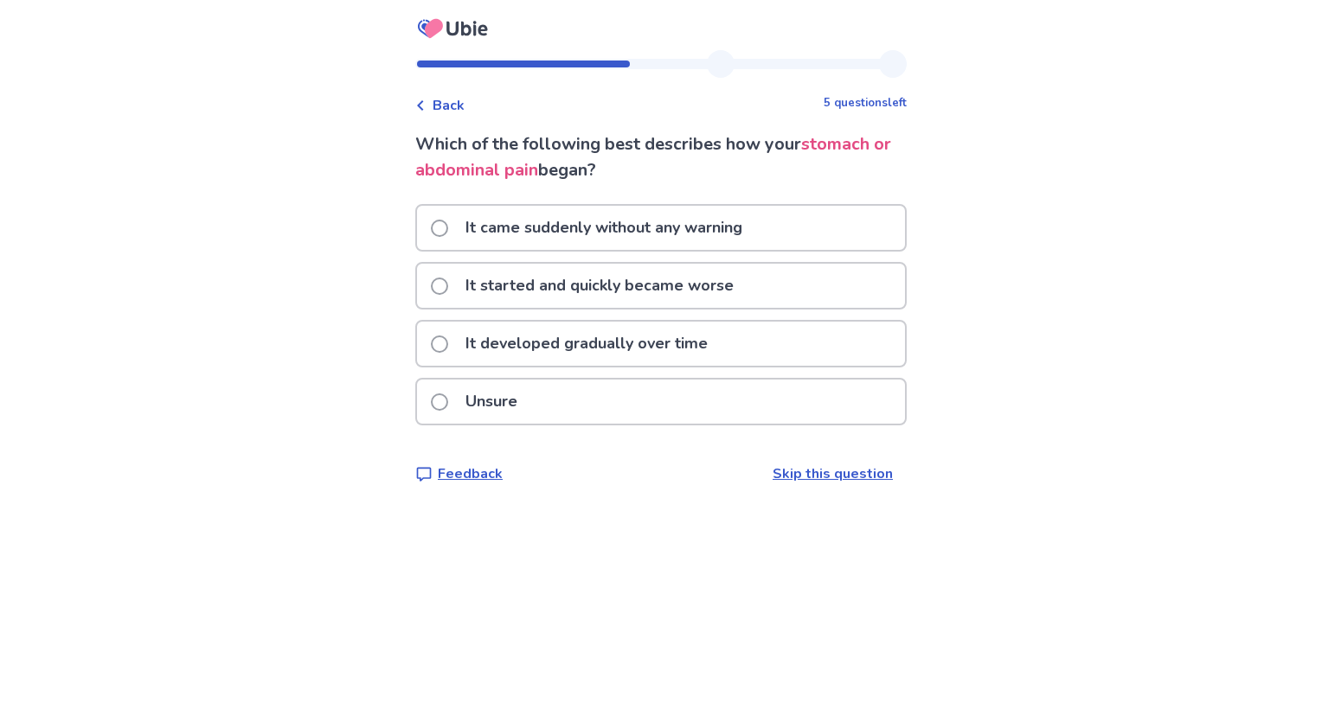
click at [447, 279] on span at bounding box center [439, 286] width 17 height 17
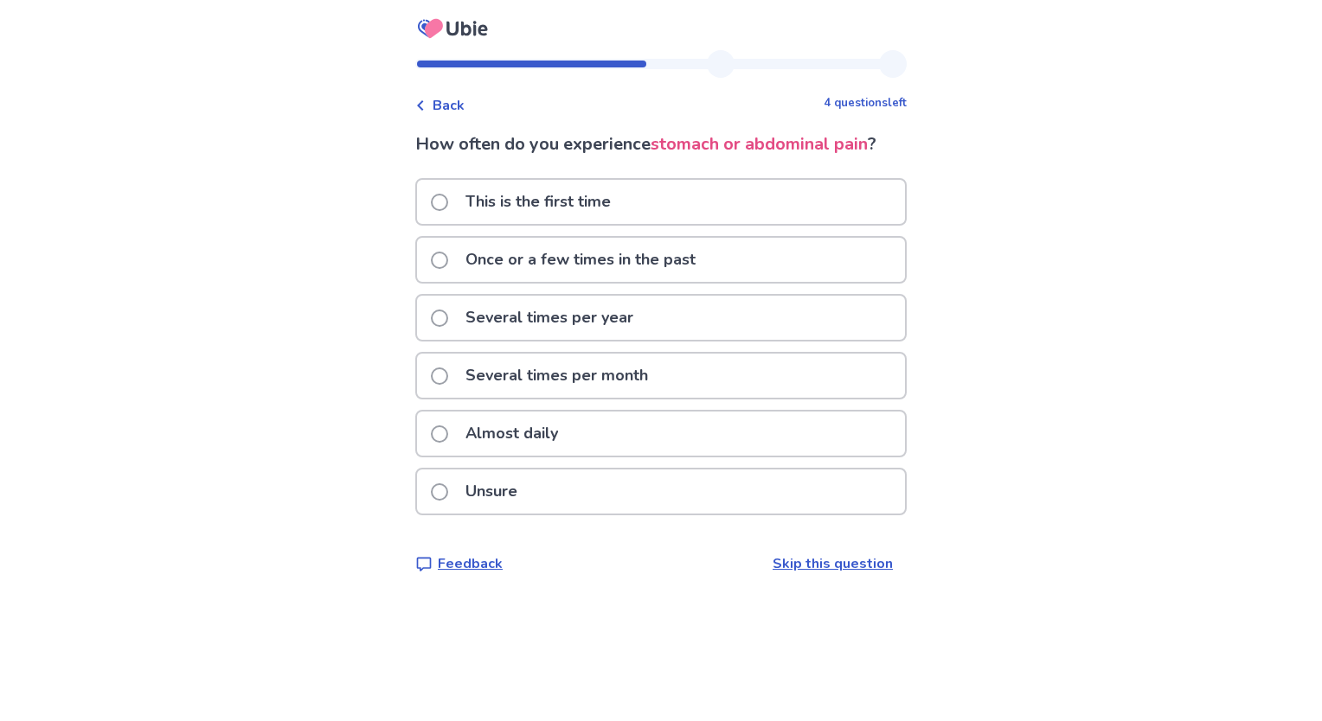
click at [446, 323] on span at bounding box center [439, 318] width 17 height 17
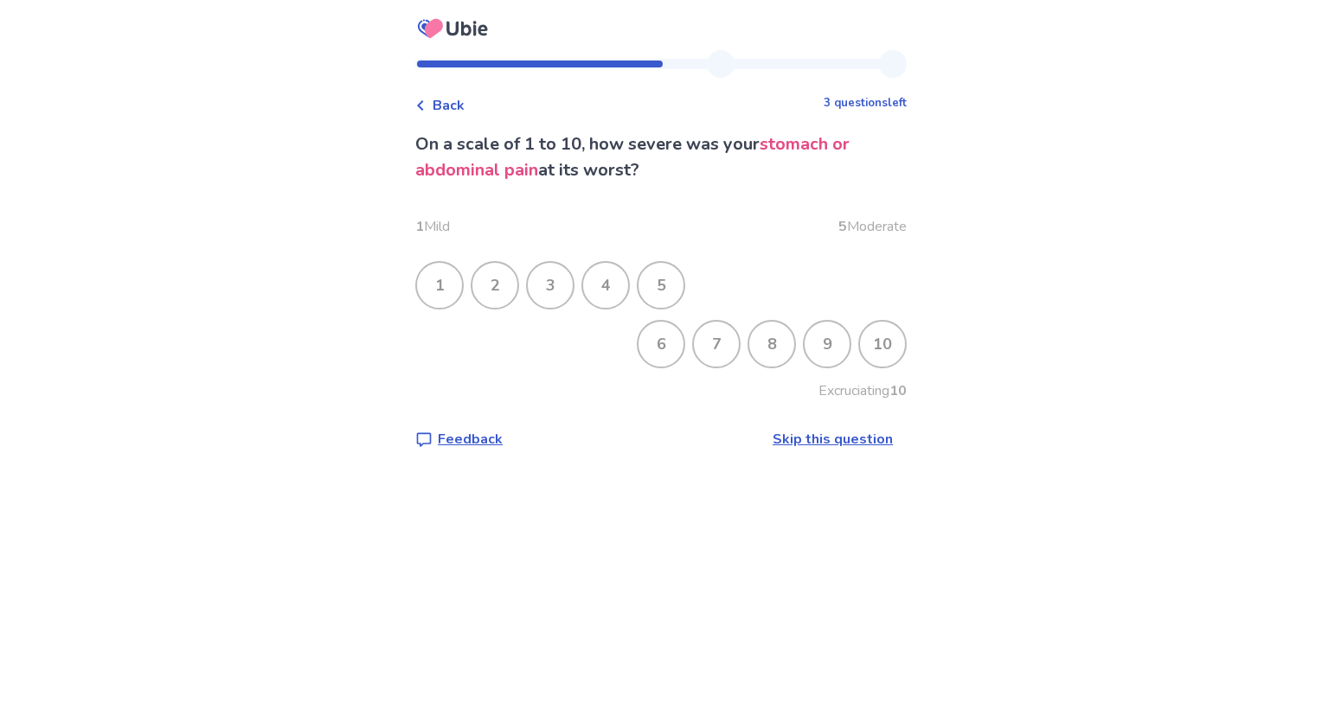
click at [645, 334] on div "6" at bounding box center [660, 344] width 45 height 45
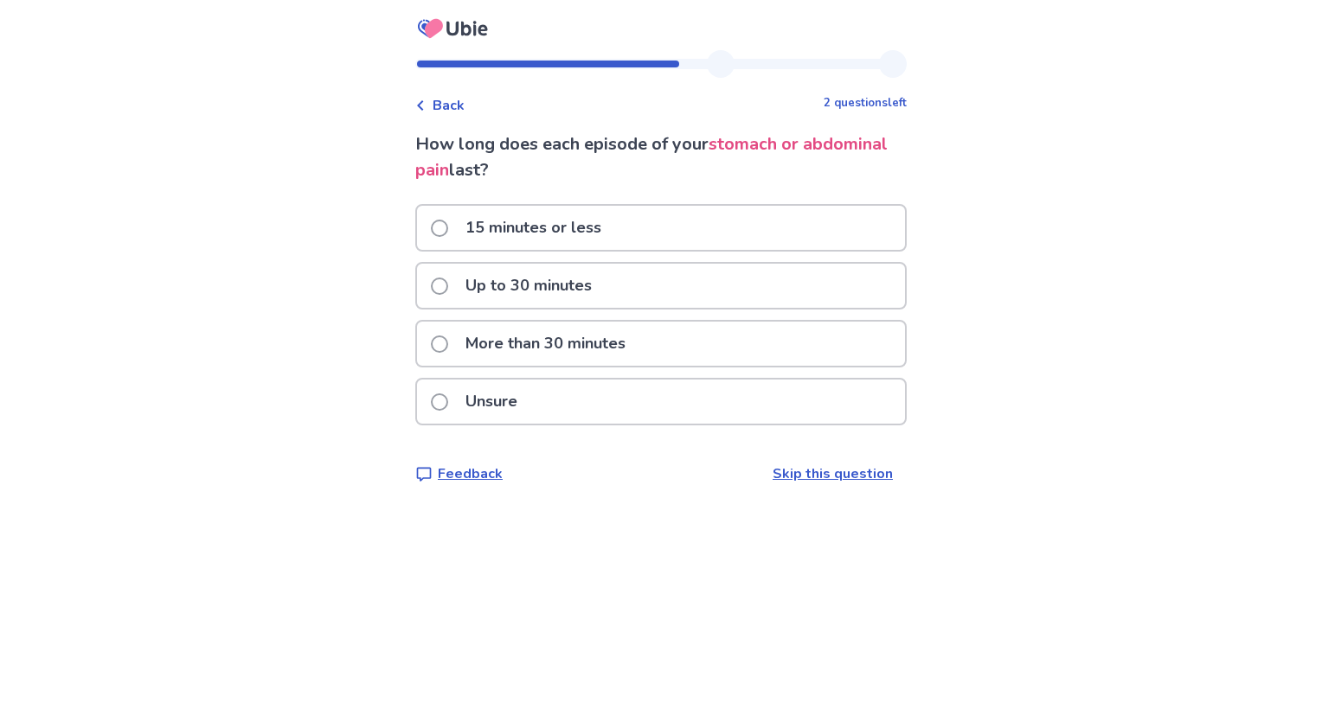
click at [447, 335] on label "More than 30 minutes" at bounding box center [533, 344] width 205 height 44
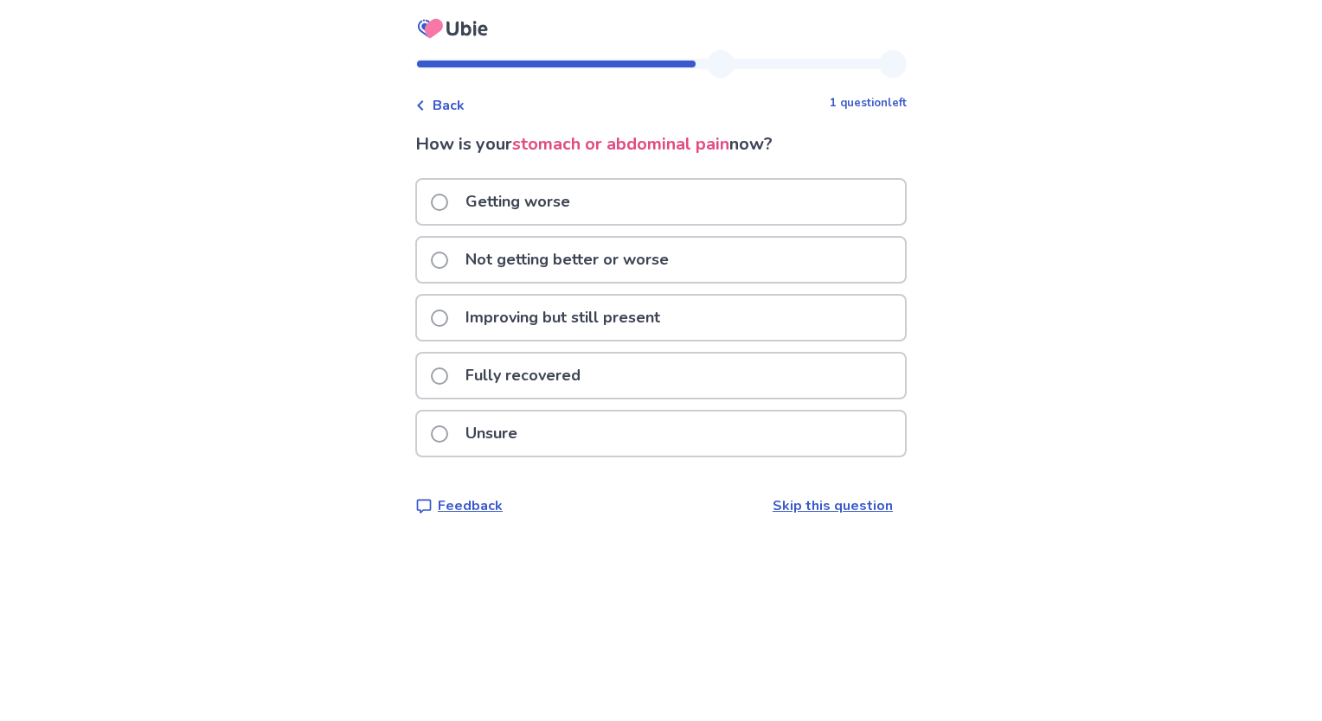
click at [449, 308] on label "Improving but still present" at bounding box center [551, 318] width 240 height 44
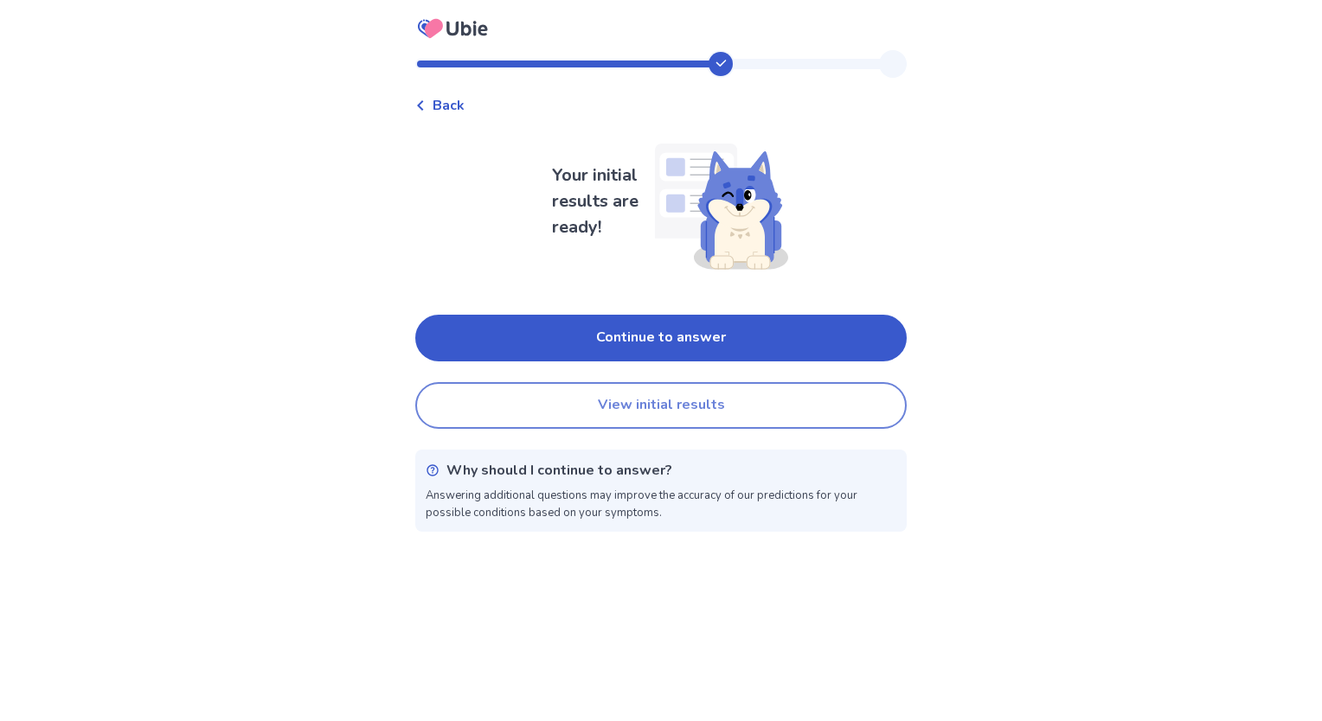
click at [682, 400] on button "View initial results" at bounding box center [660, 405] width 491 height 47
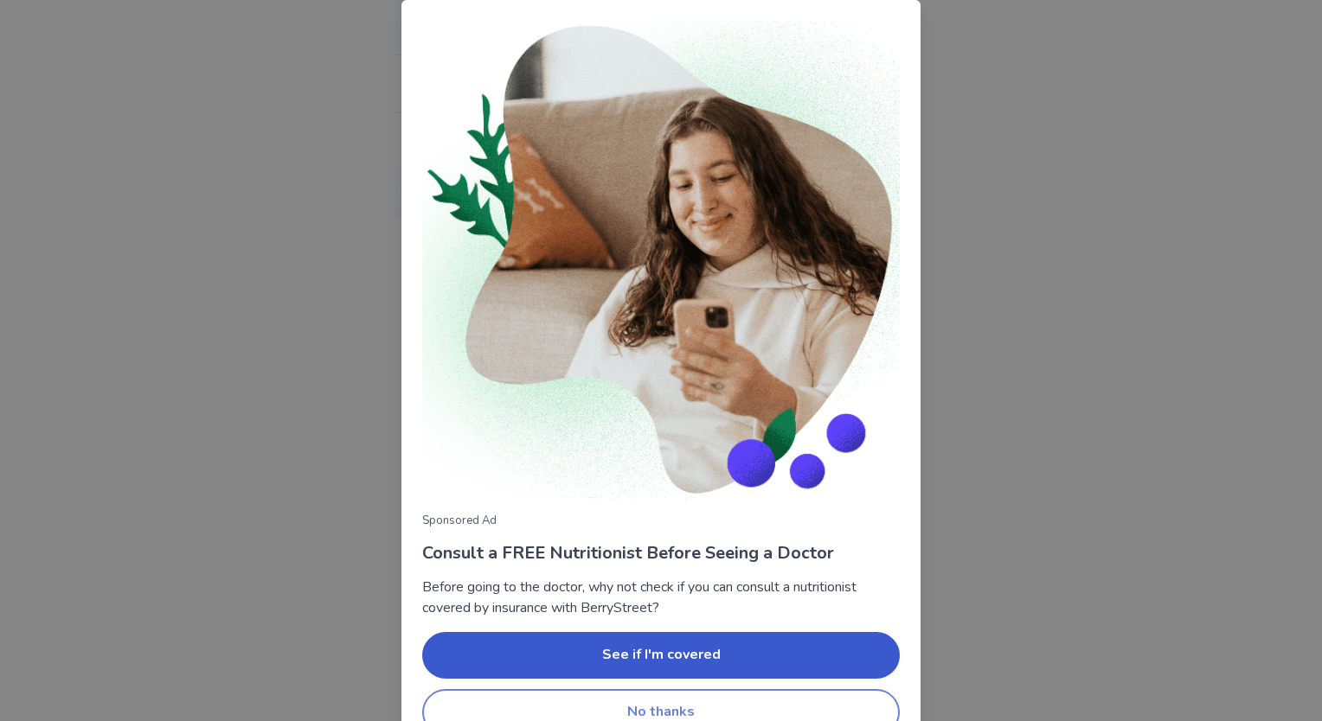
click at [731, 697] on button "No thanks" at bounding box center [660, 712] width 477 height 47
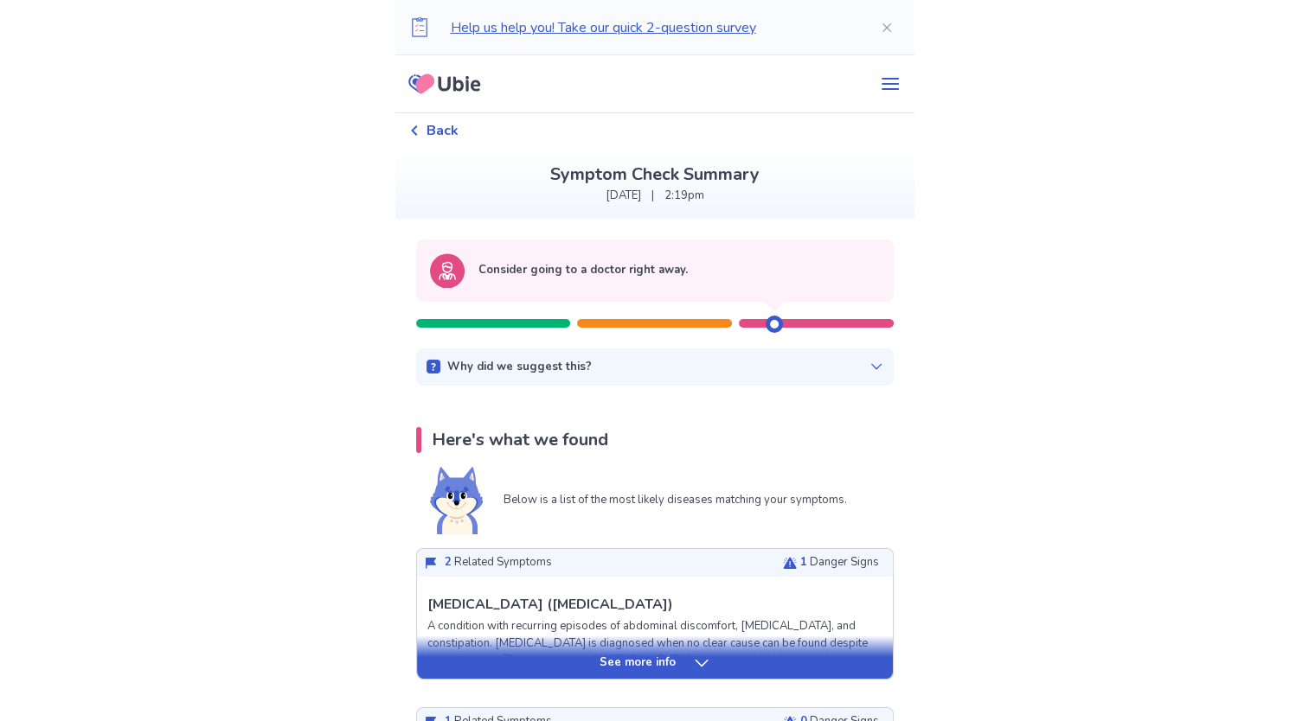
click at [691, 651] on div "See more info" at bounding box center [655, 657] width 476 height 43
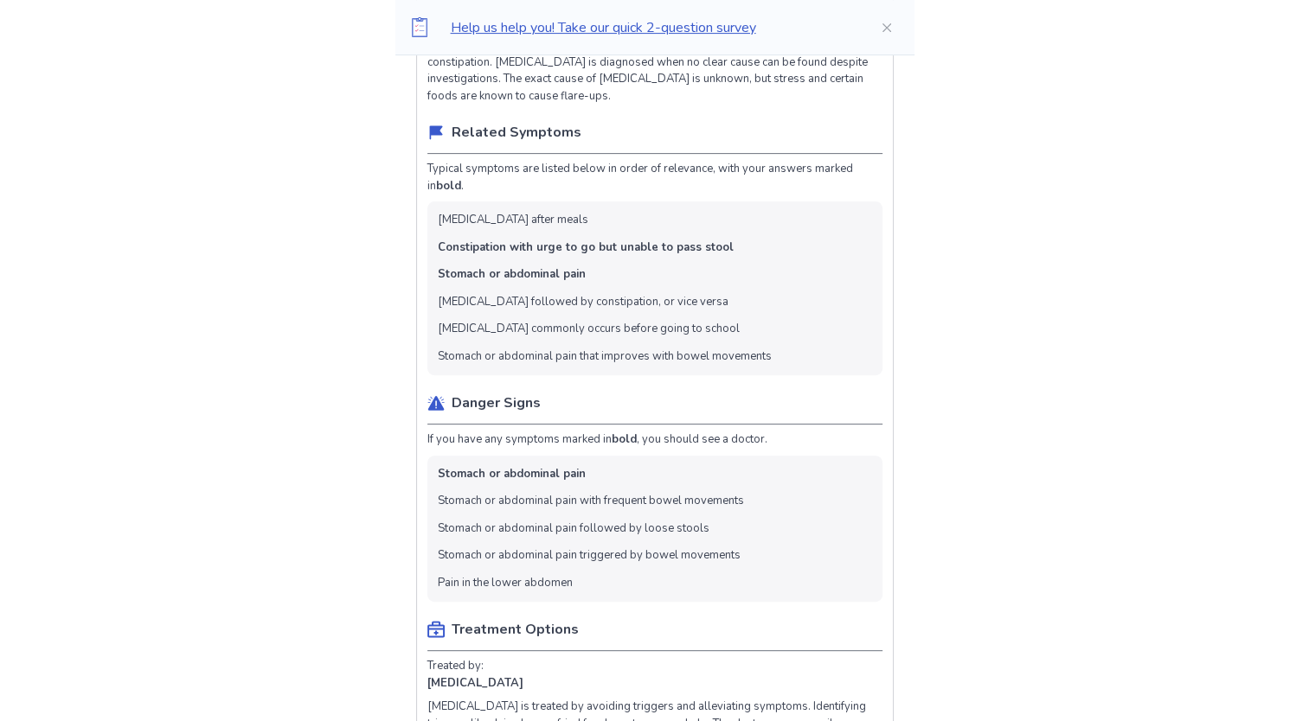
scroll to position [580, 0]
